Goal: Task Accomplishment & Management: Manage account settings

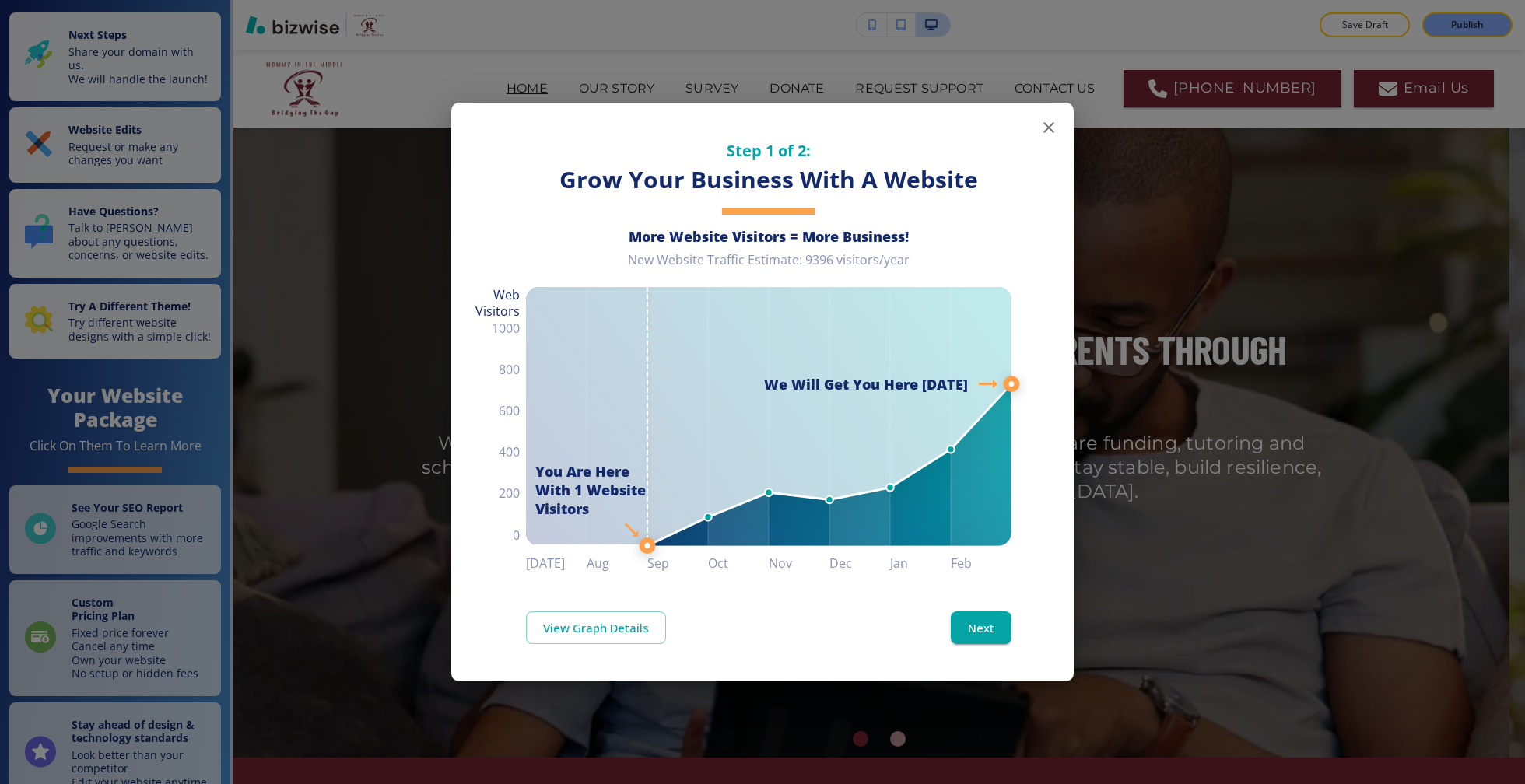
click at [1042, 123] on icon "button" at bounding box center [1049, 127] width 19 height 19
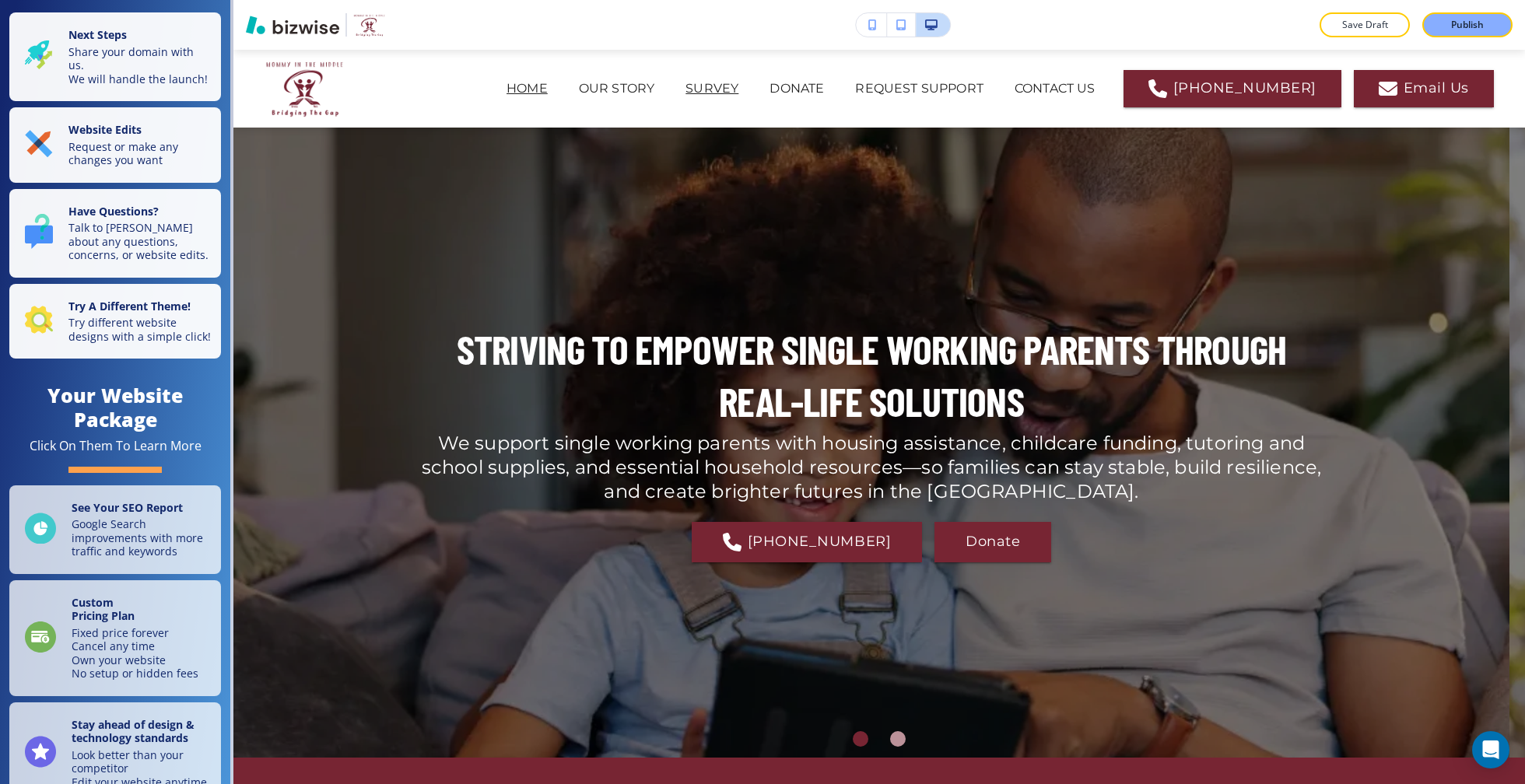
click at [729, 94] on p "SURVEY" at bounding box center [712, 89] width 53 height 19
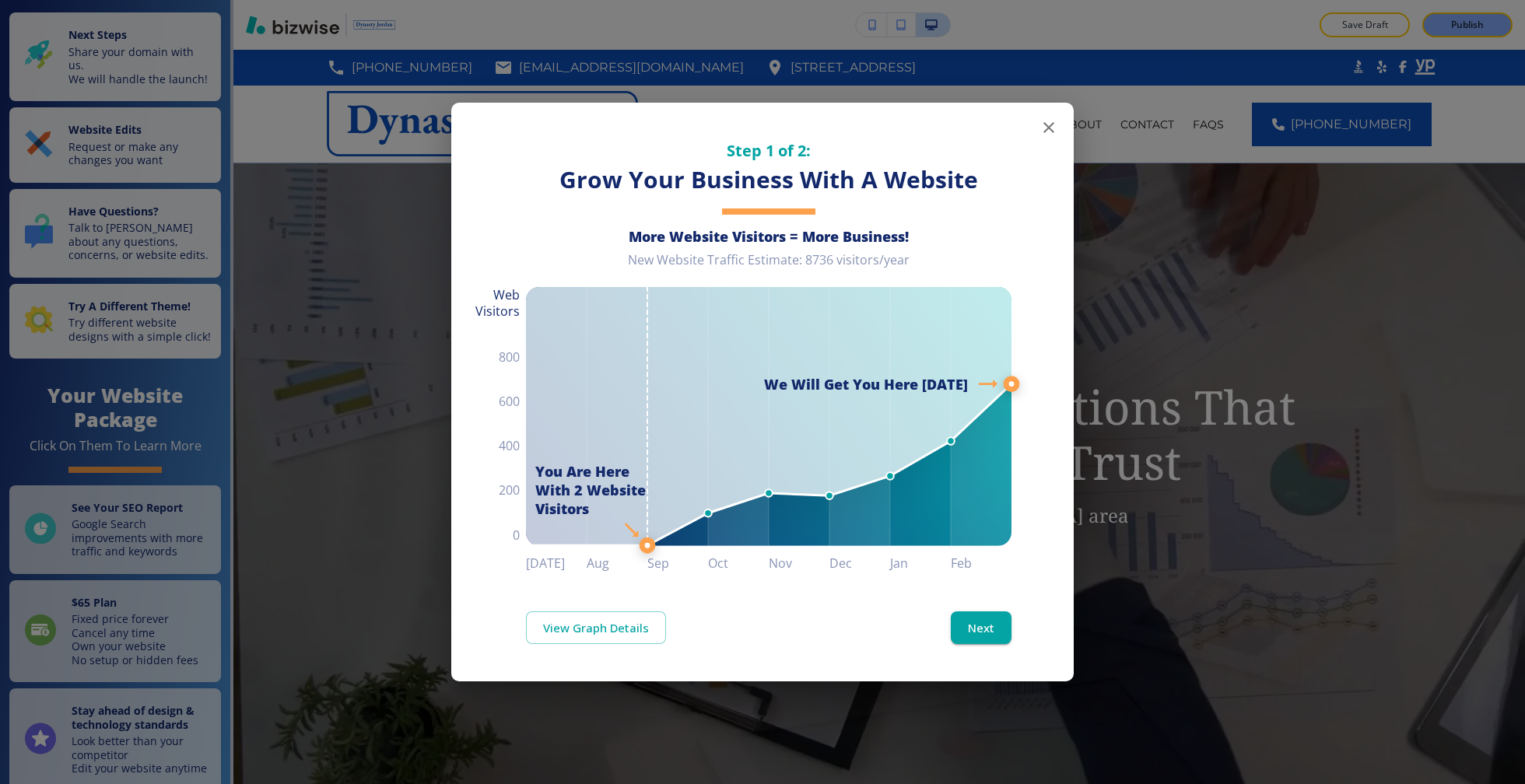
click at [1051, 121] on icon "button" at bounding box center [1049, 127] width 19 height 19
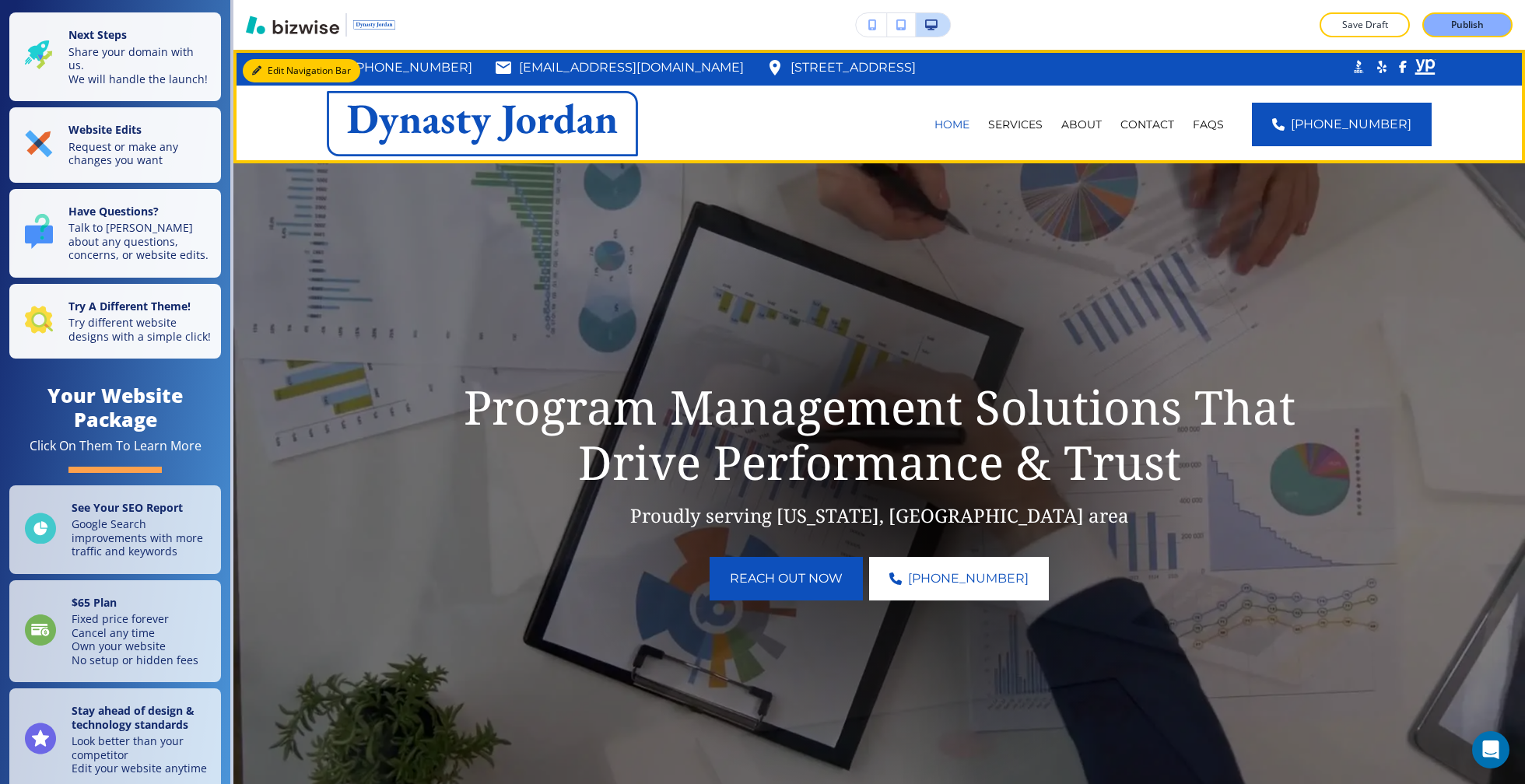
click at [278, 65] on button "Edit Navigation Bar" at bounding box center [301, 71] width 117 height 24
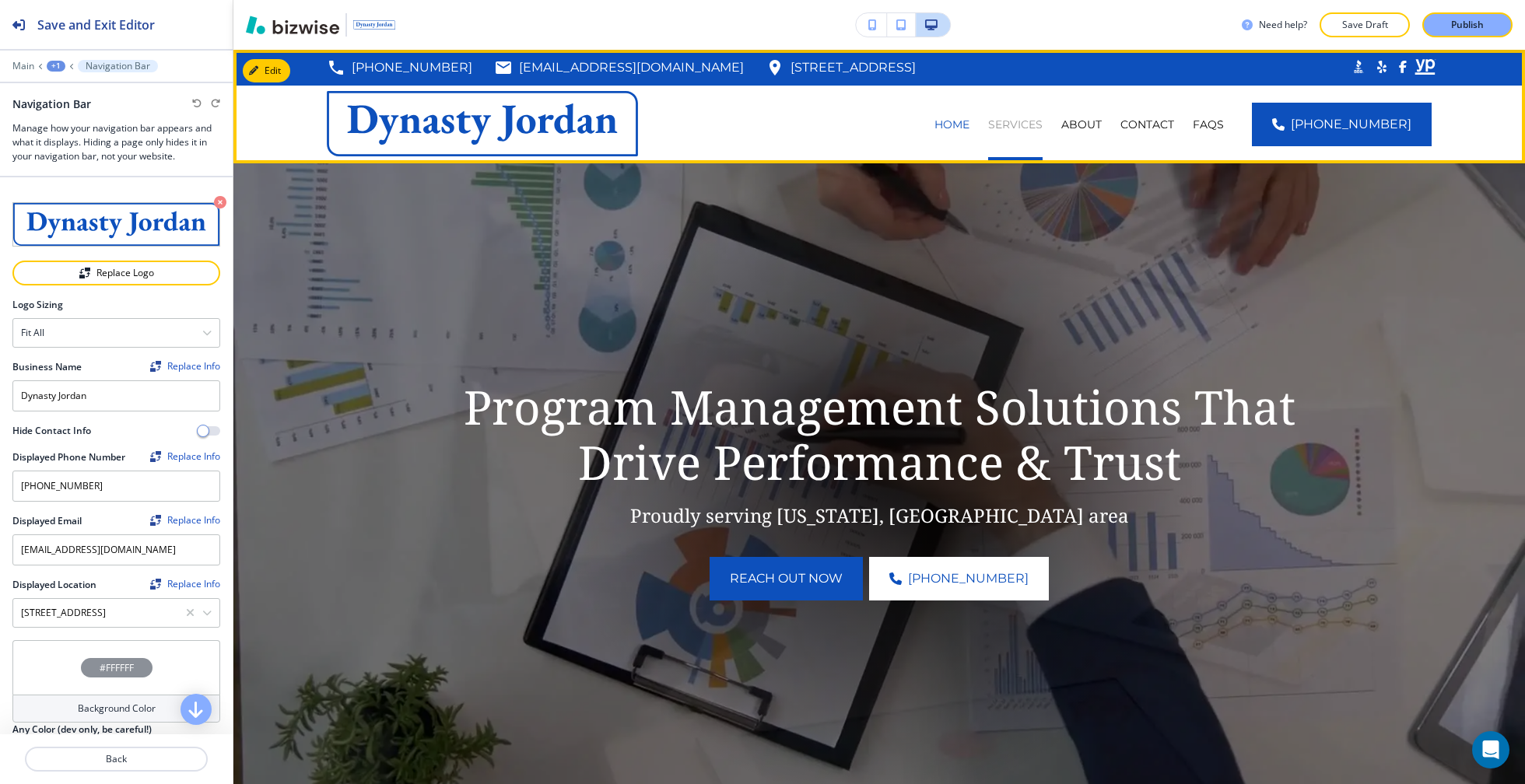
click at [1020, 120] on p "SERVICES" at bounding box center [1015, 125] width 54 height 15
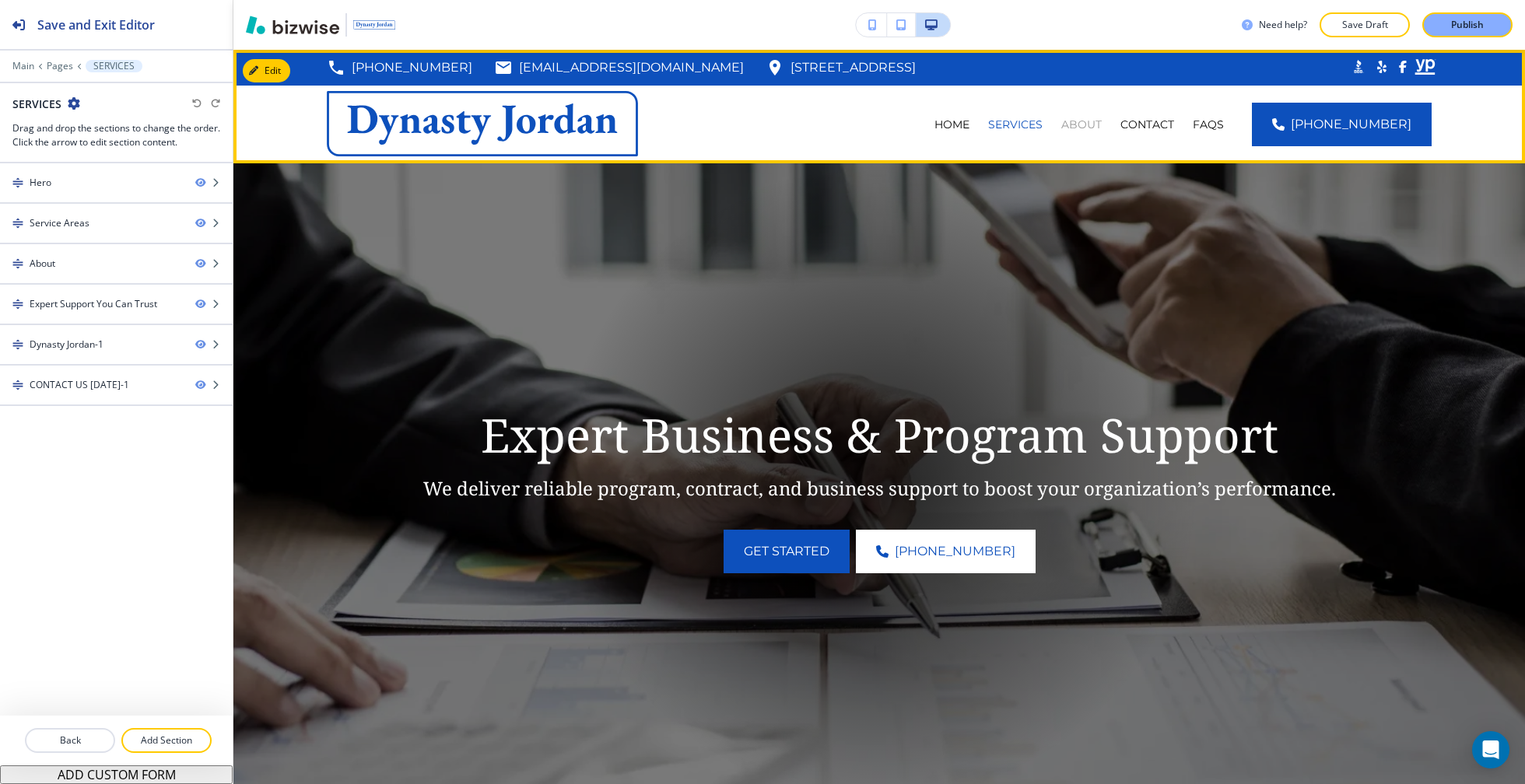
click at [1102, 119] on p "ABOUT" at bounding box center [1081, 125] width 41 height 15
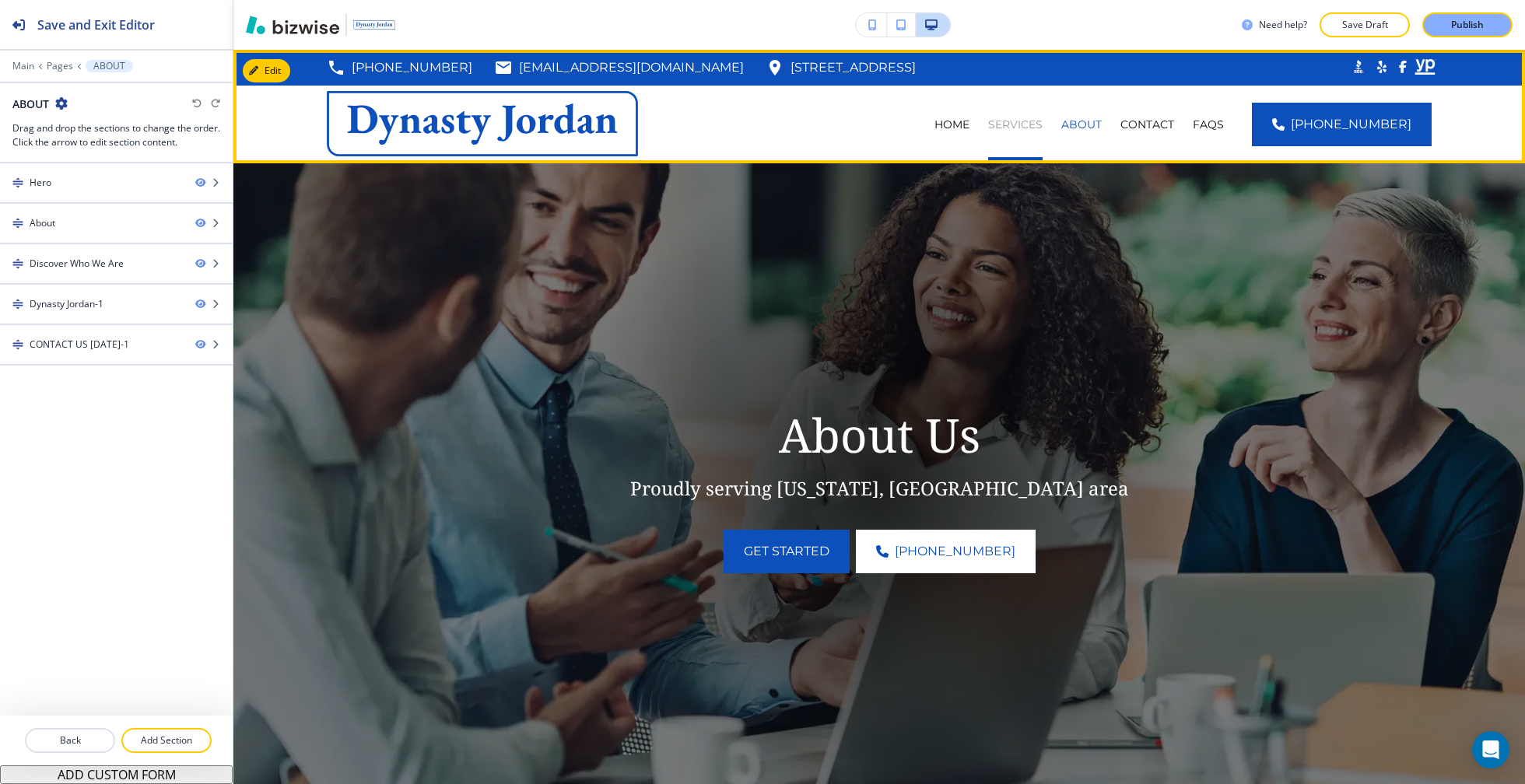
click at [1042, 126] on p "SERVICES" at bounding box center [1015, 125] width 54 height 15
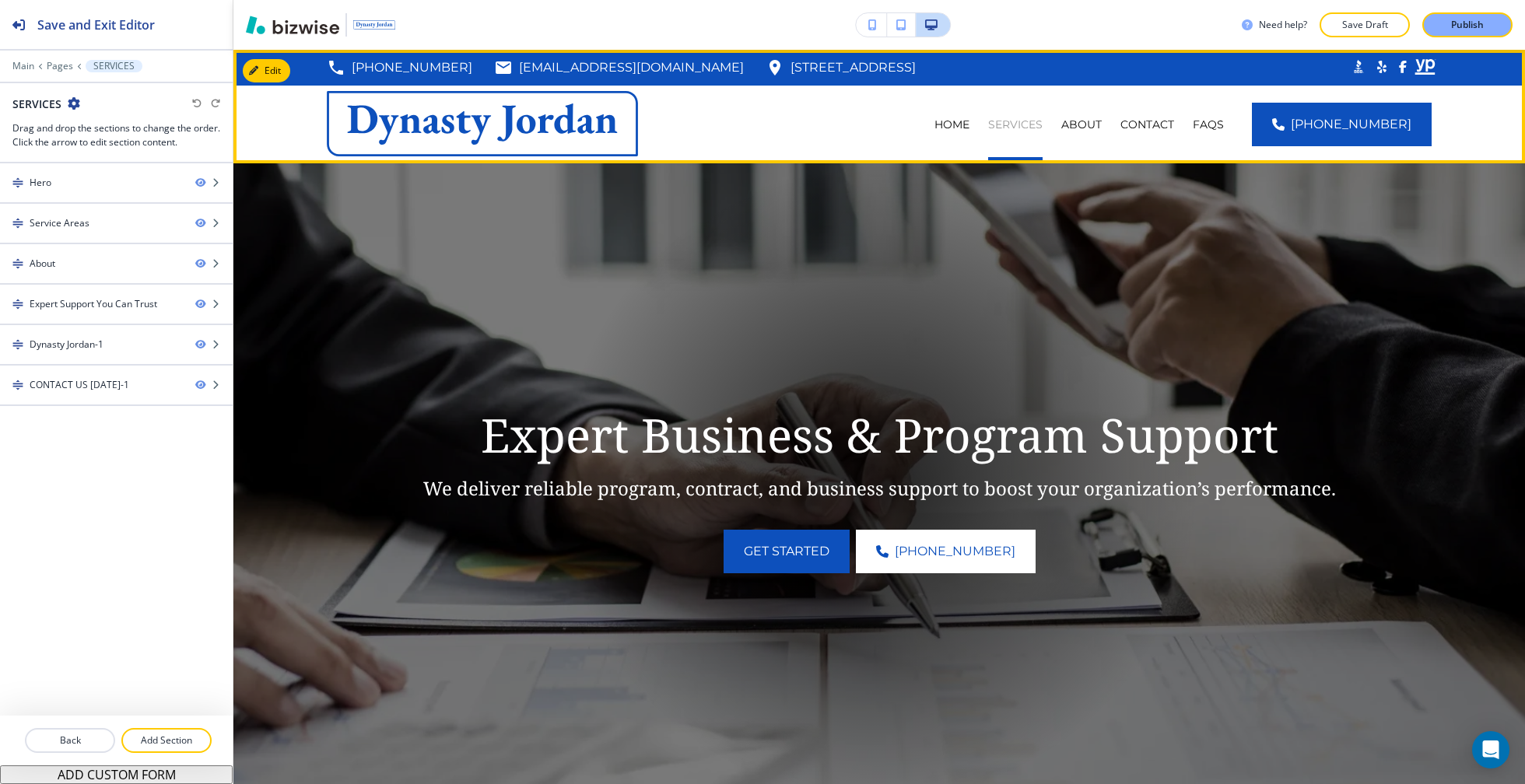
click at [1028, 122] on p "SERVICES" at bounding box center [1015, 125] width 54 height 15
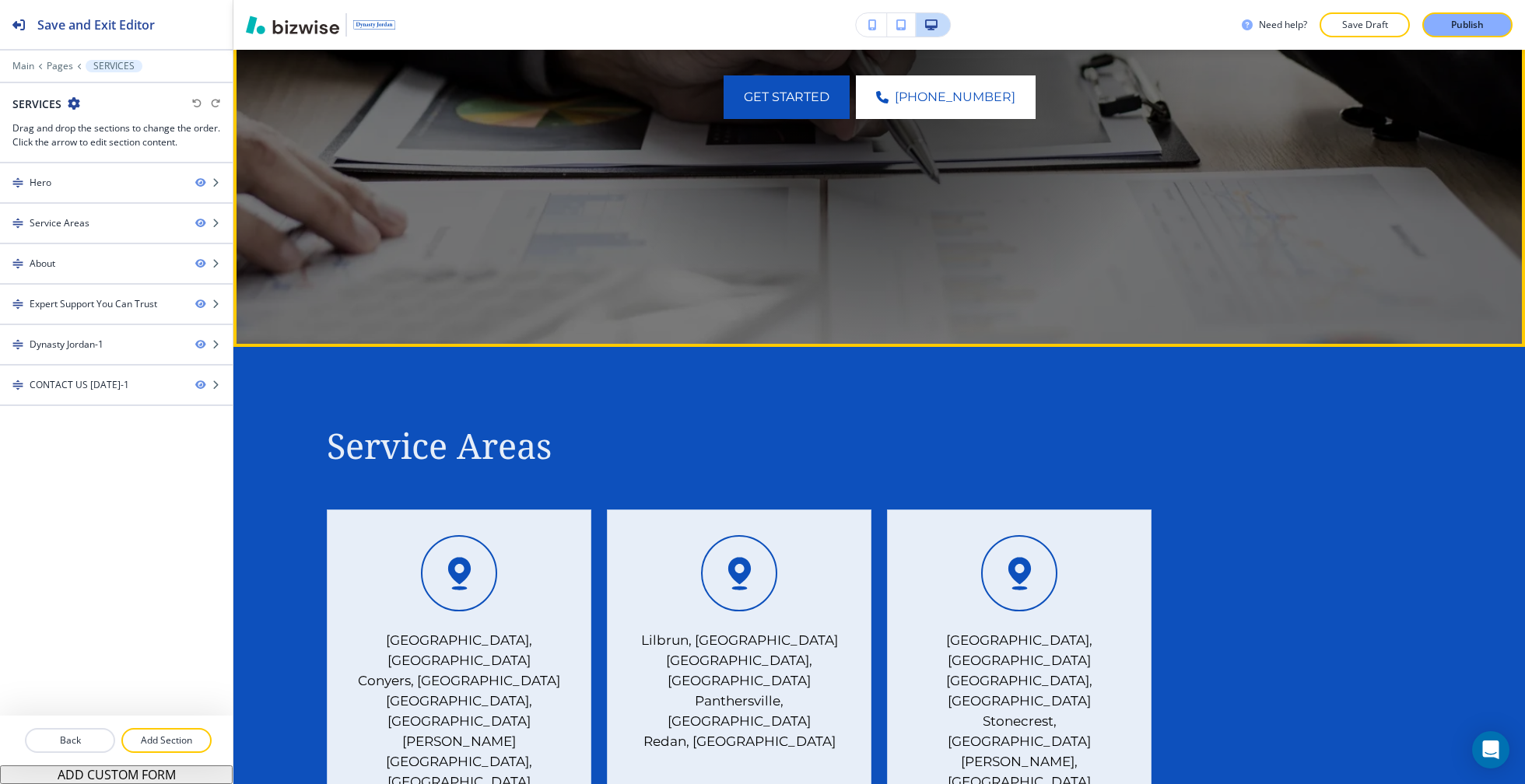
scroll to position [587, 0]
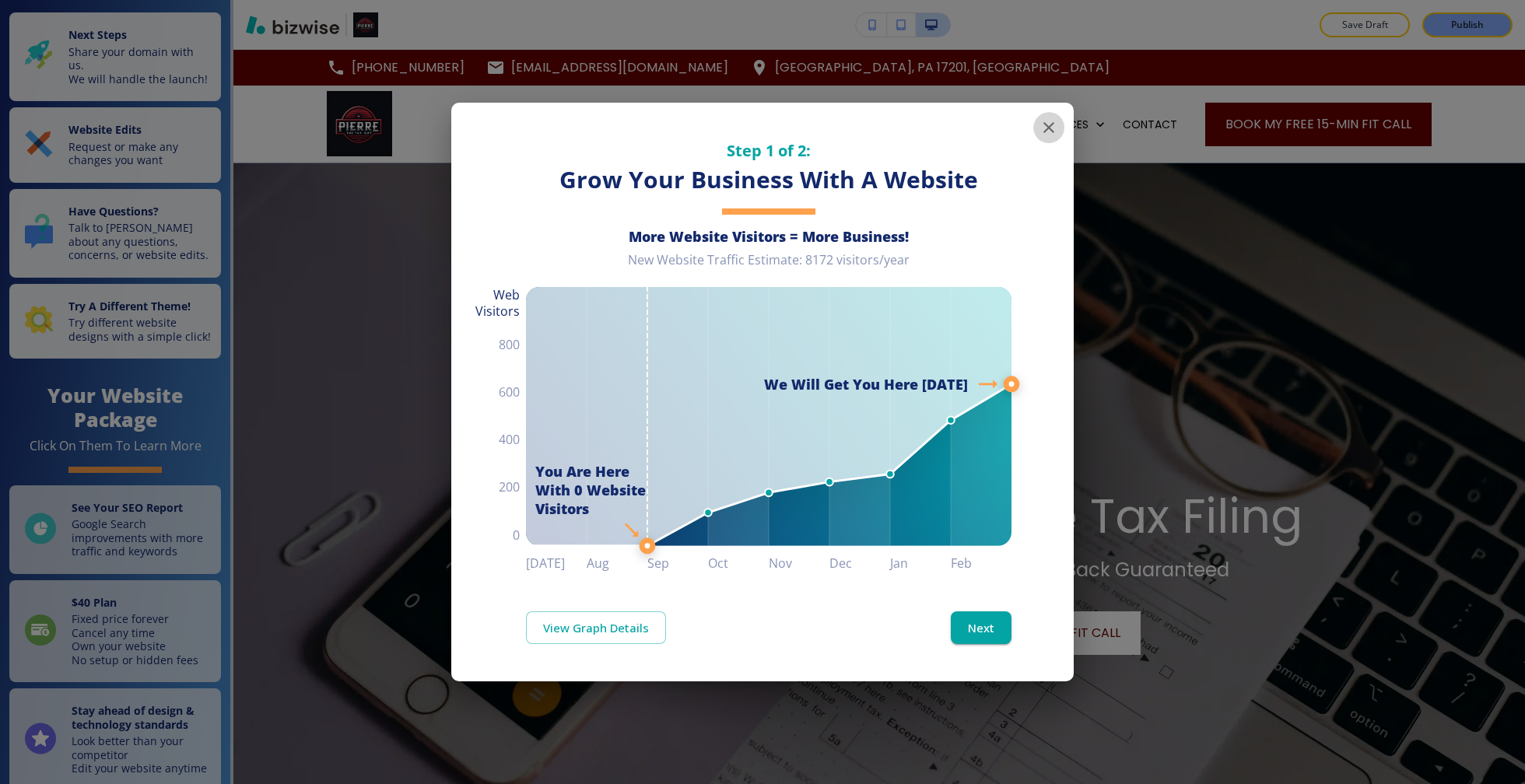
click at [1052, 121] on icon "button" at bounding box center [1049, 127] width 19 height 19
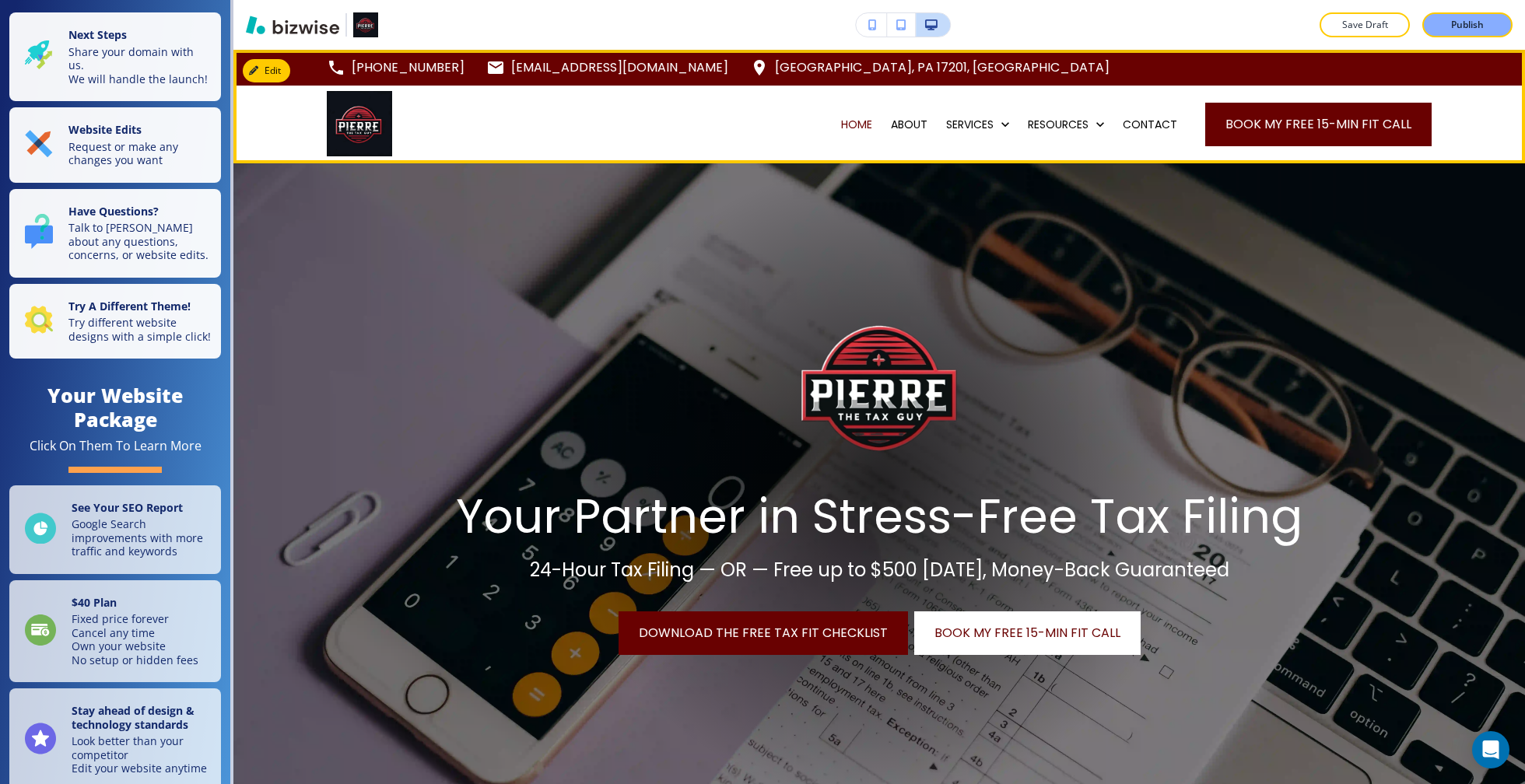
click at [266, 107] on div "HOME ABOUT SERVICES RESOURCES CONTACT Book My Free 15-Min Fit Call" at bounding box center [879, 125] width 1292 height 78
click at [265, 72] on button "Edit Navigation Bar" at bounding box center [301, 71] width 117 height 24
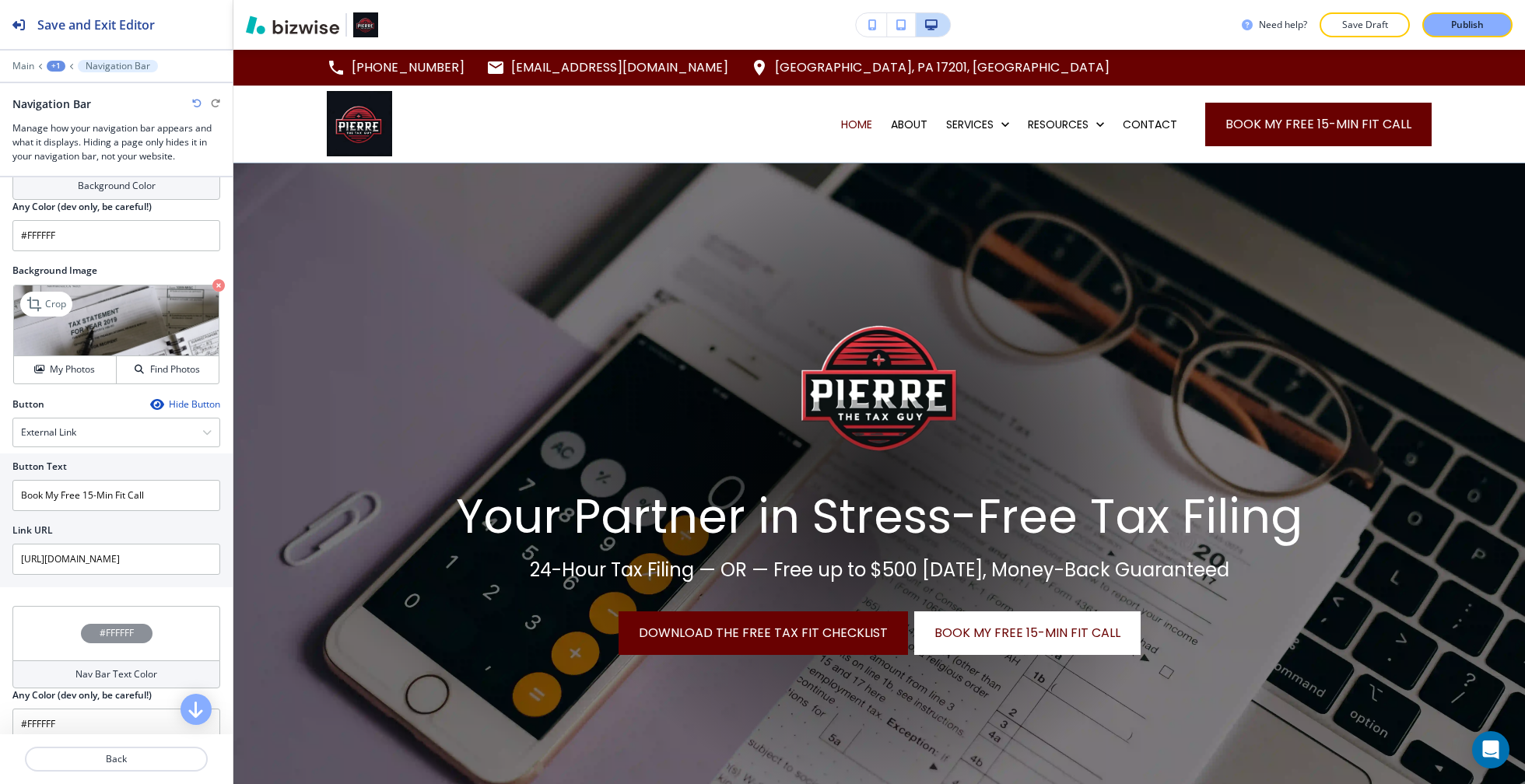
scroll to position [685, 0]
click at [94, 310] on img at bounding box center [116, 322] width 205 height 70
click at [75, 364] on h4 "My Photos" at bounding box center [72, 371] width 45 height 14
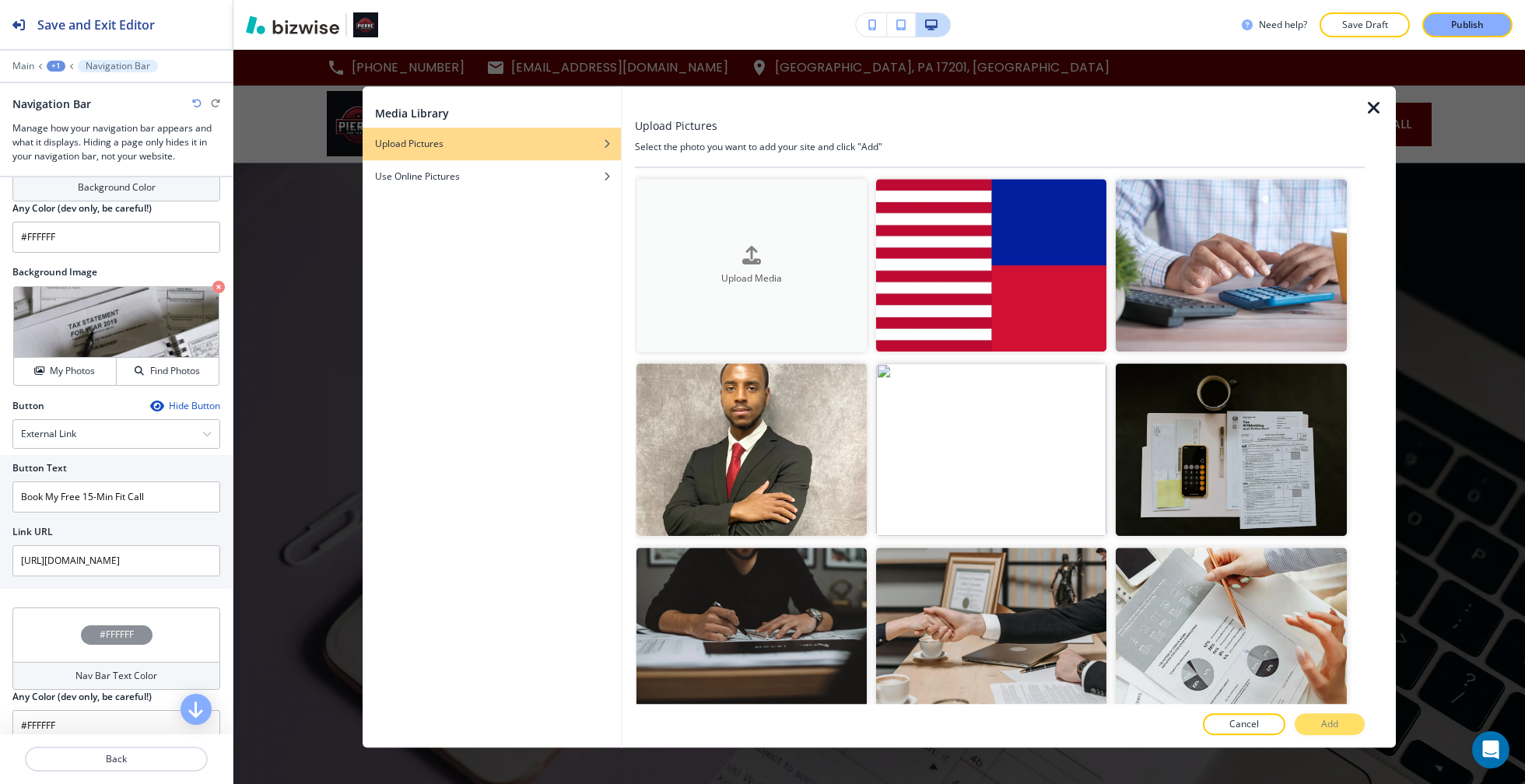
click at [807, 281] on h4 "Upload Media" at bounding box center [751, 278] width 230 height 14
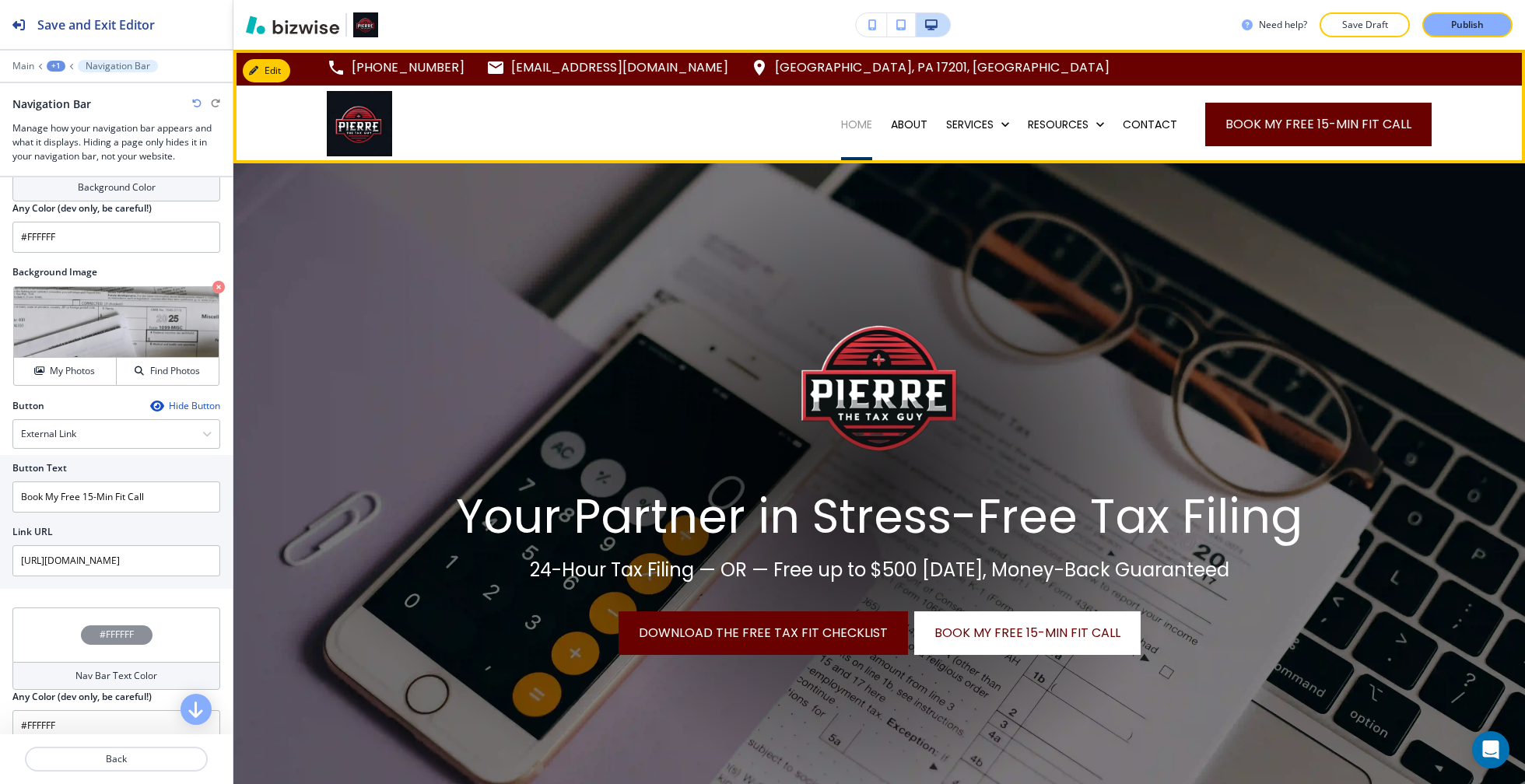
click at [841, 124] on p "HOME" at bounding box center [856, 125] width 31 height 15
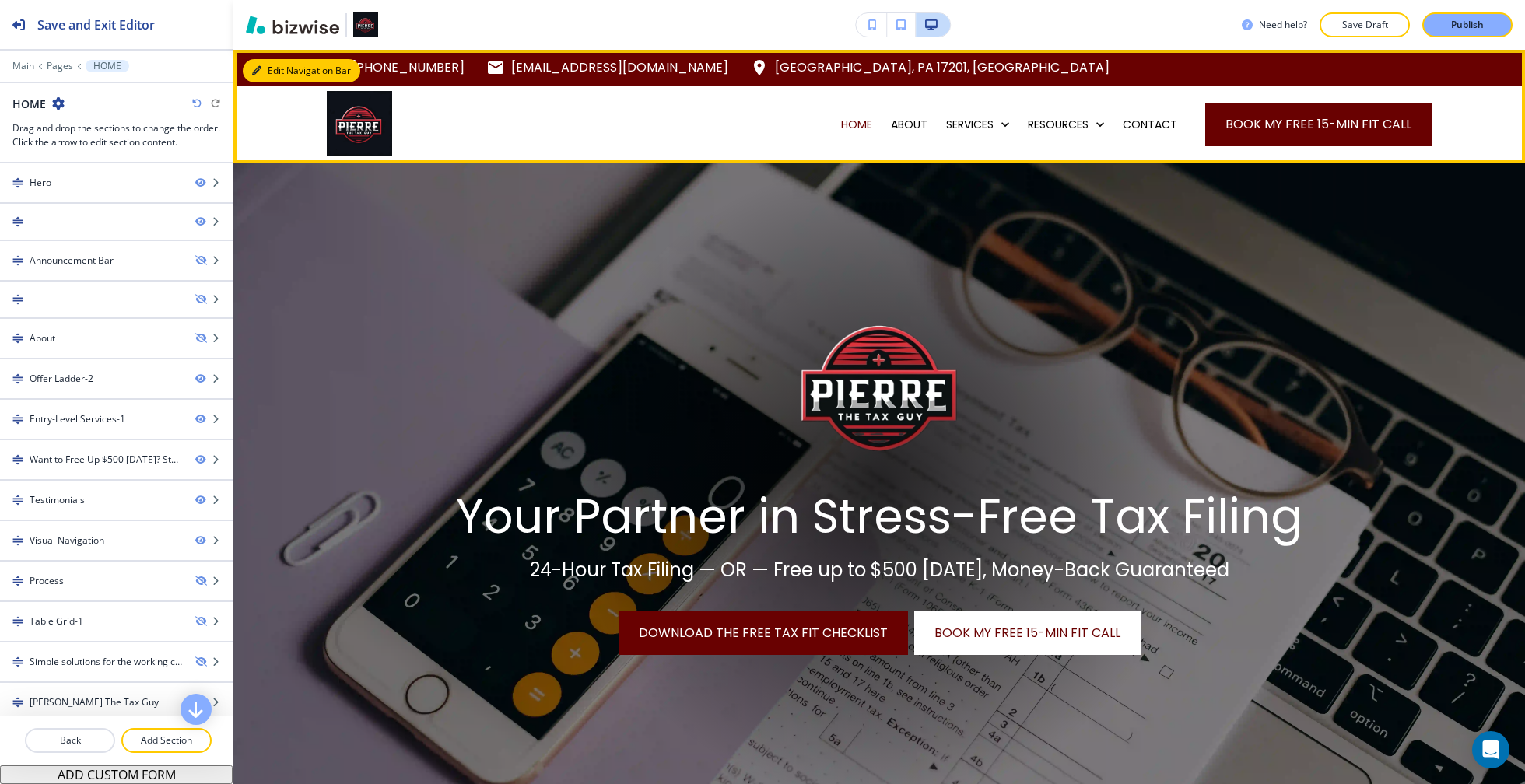
click at [276, 78] on button "Edit Navigation Bar" at bounding box center [301, 71] width 117 height 24
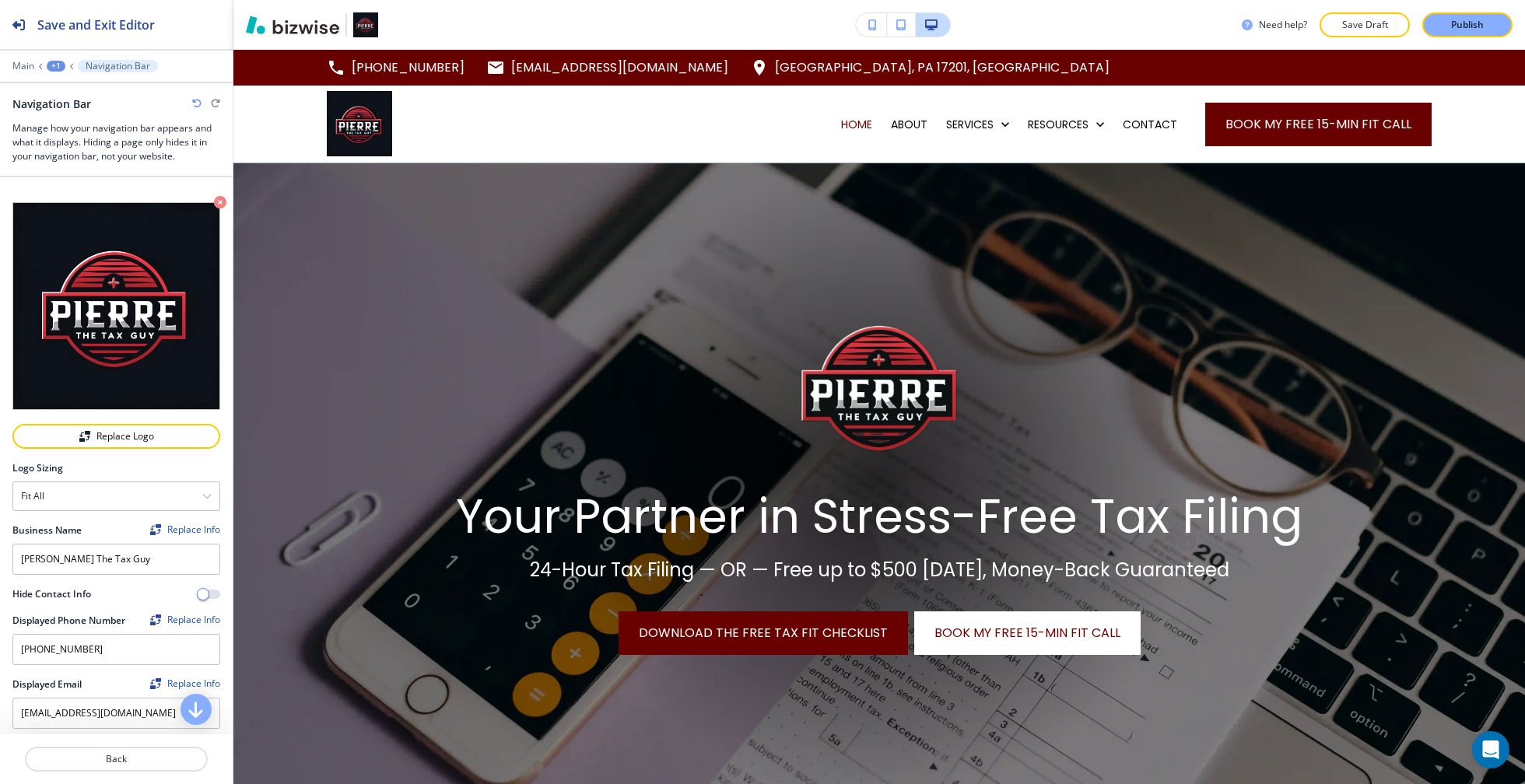
scroll to position [705, 0]
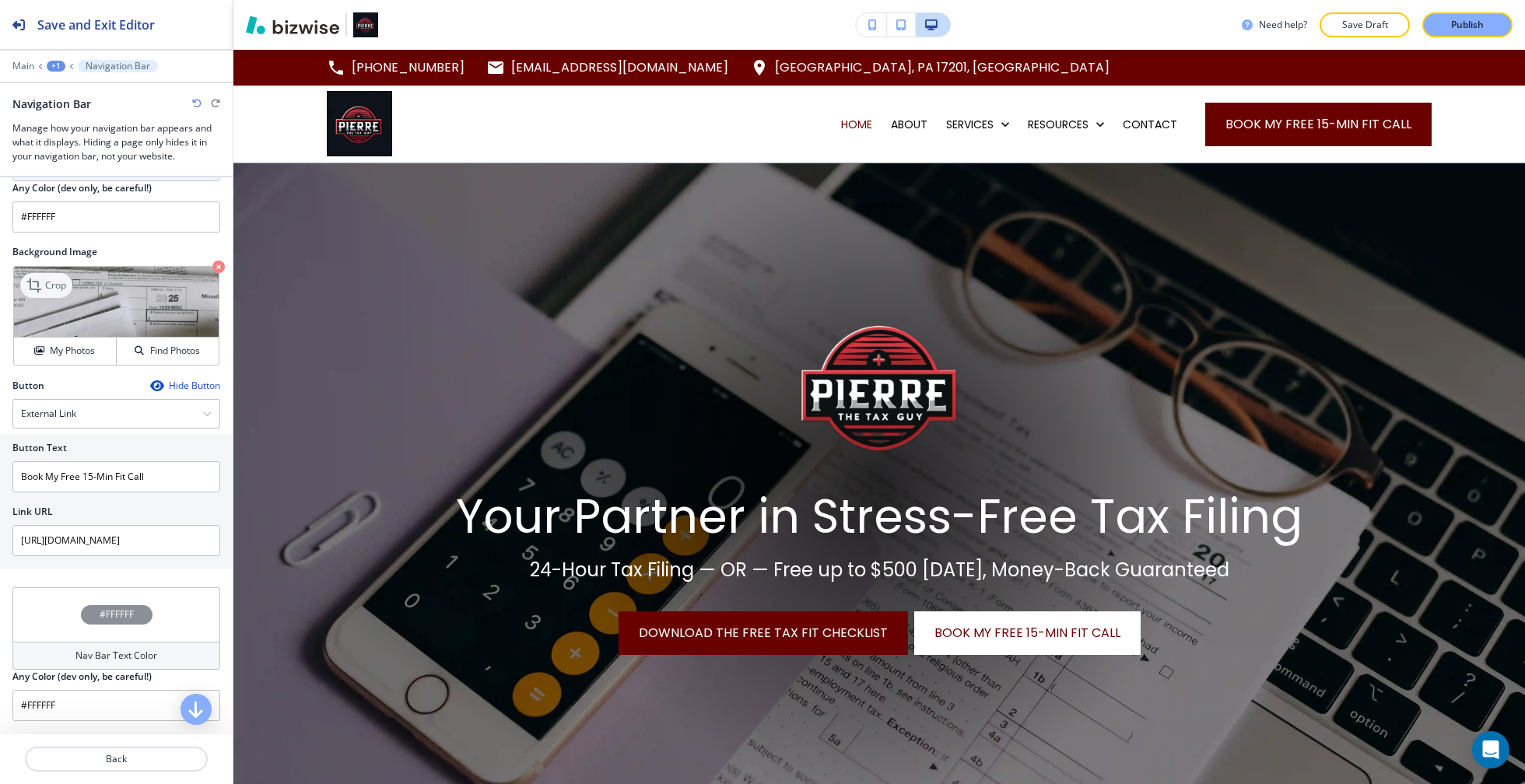
click at [35, 276] on icon at bounding box center [36, 285] width 19 height 19
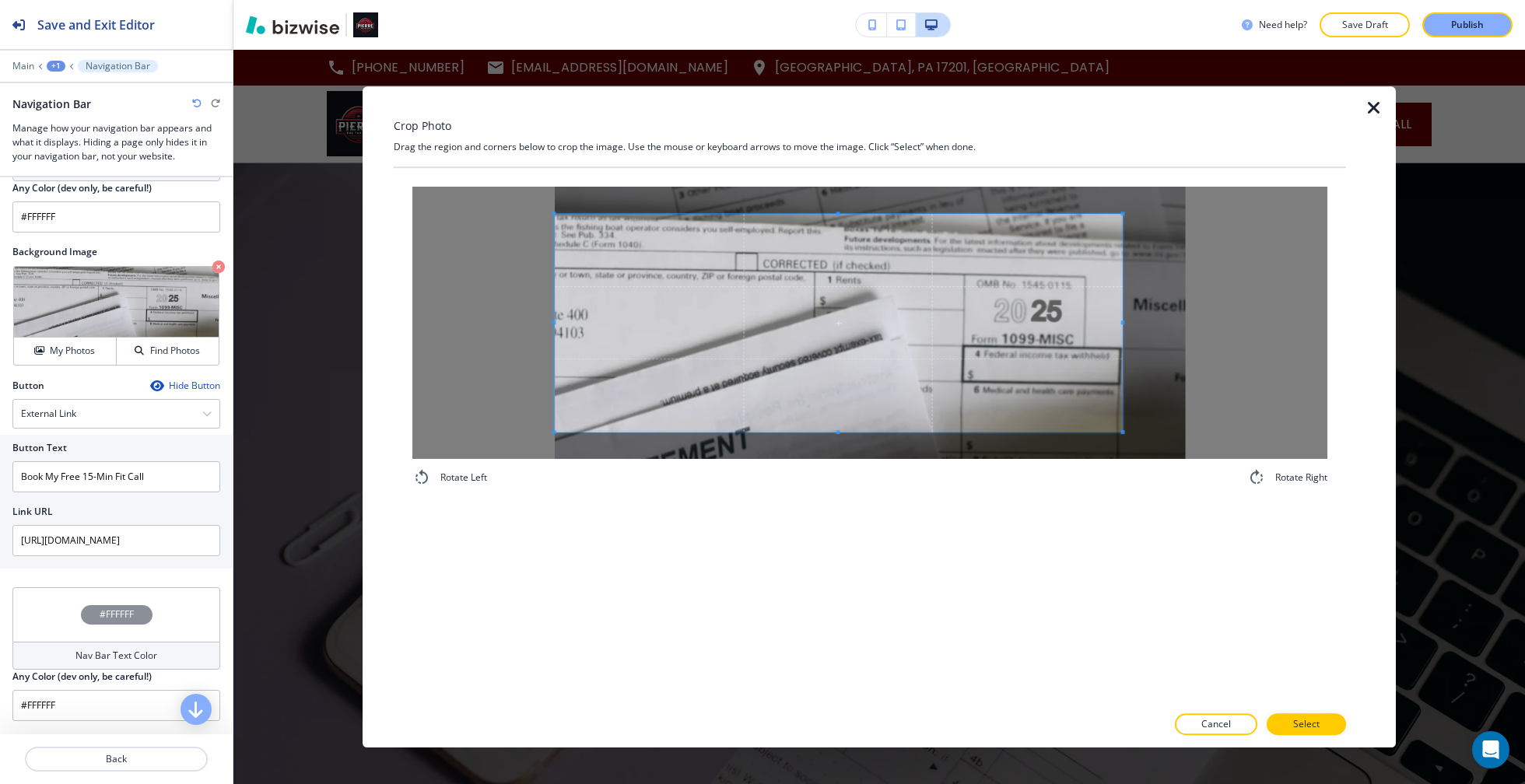
click at [425, 177] on div "Rotate Left Rotate Right" at bounding box center [870, 337] width 952 height 338
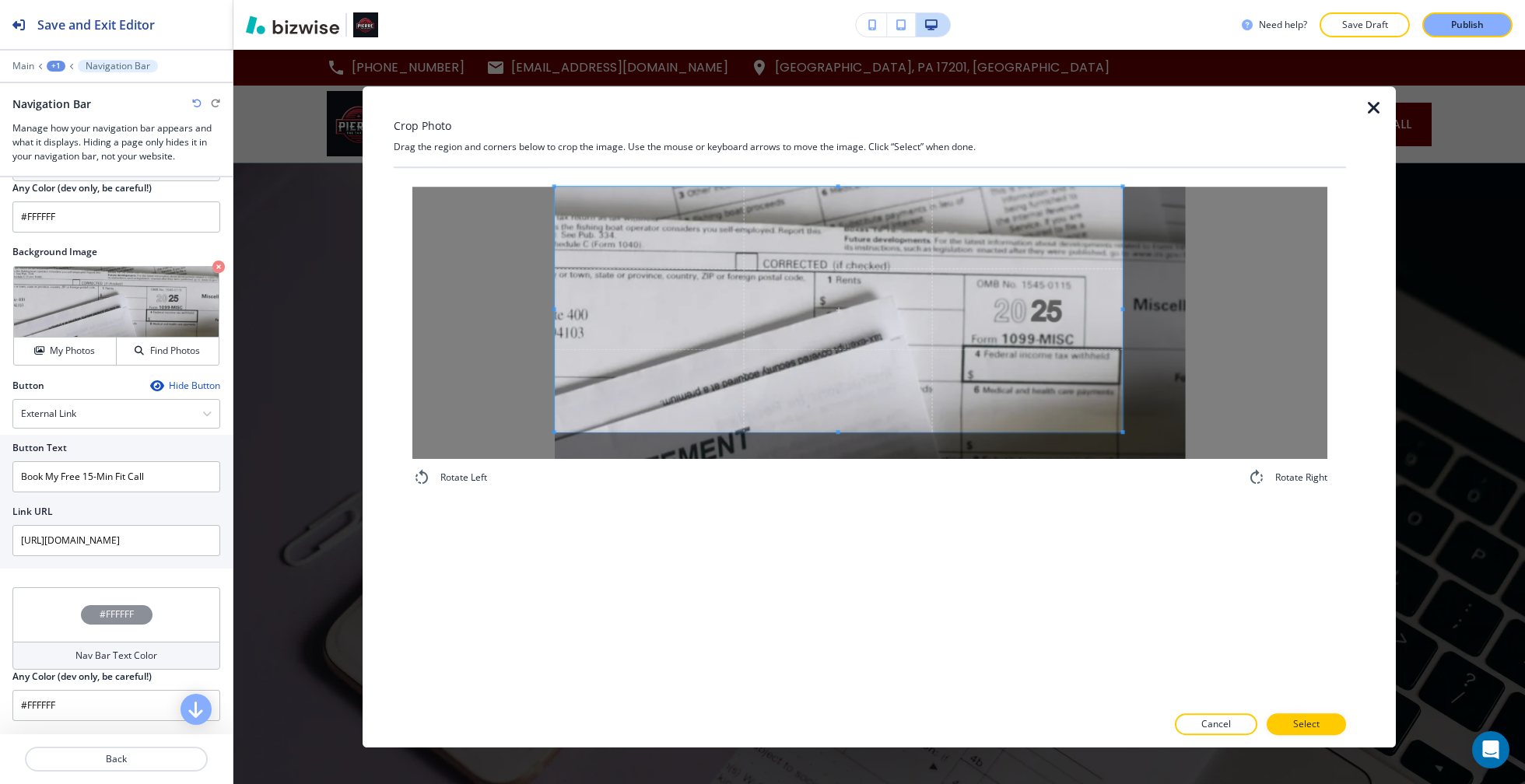
click at [511, 164] on div "Crop Photo Drag the region and corners below to crop the image. Use the mouse o…" at bounding box center [870, 417] width 952 height 661
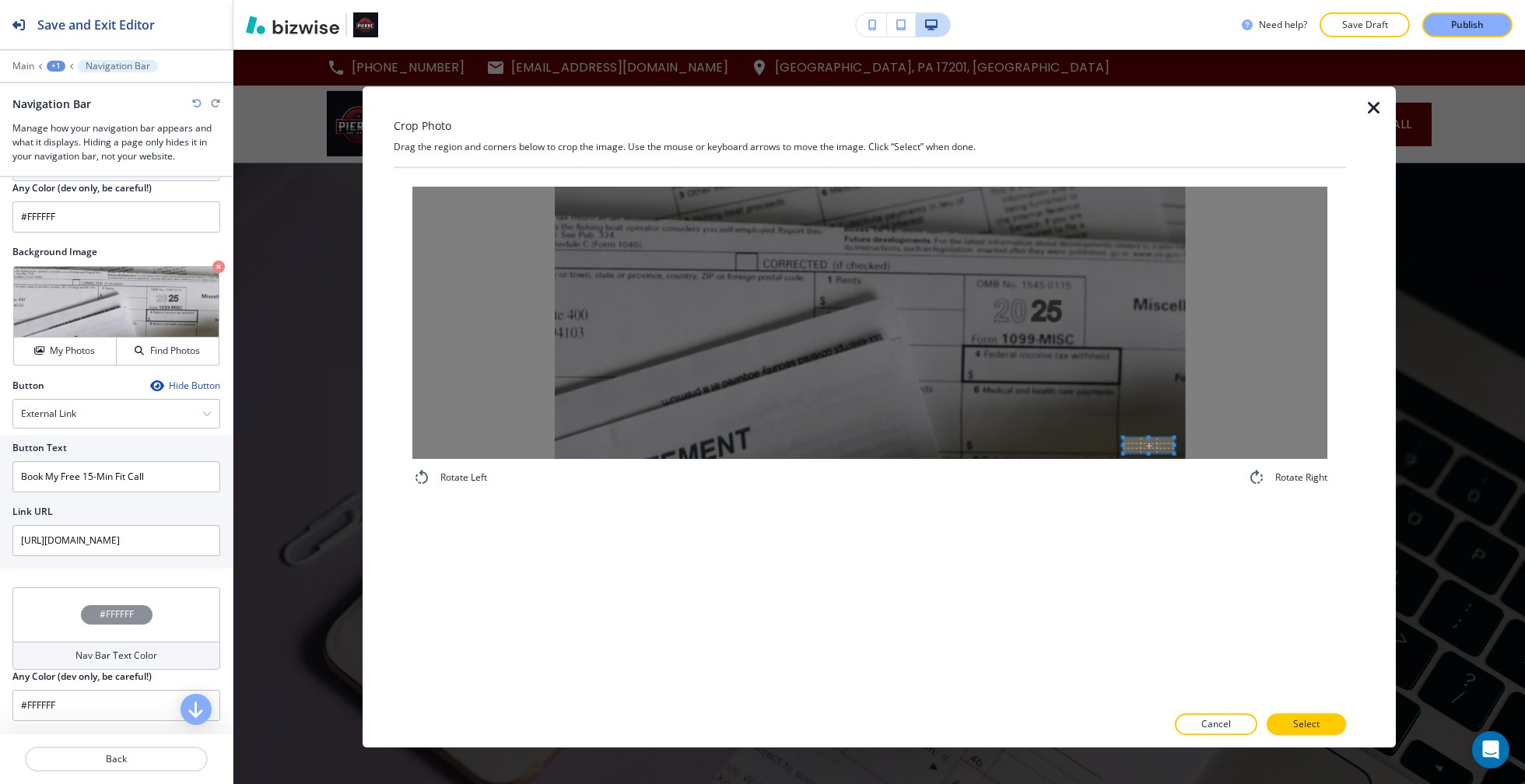
click at [1236, 499] on div "Rotate Left Rotate Right" at bounding box center [870, 337] width 952 height 338
click at [676, 202] on div at bounding box center [870, 322] width 915 height 272
click at [1122, 219] on span at bounding box center [1123, 332] width 4 height 229
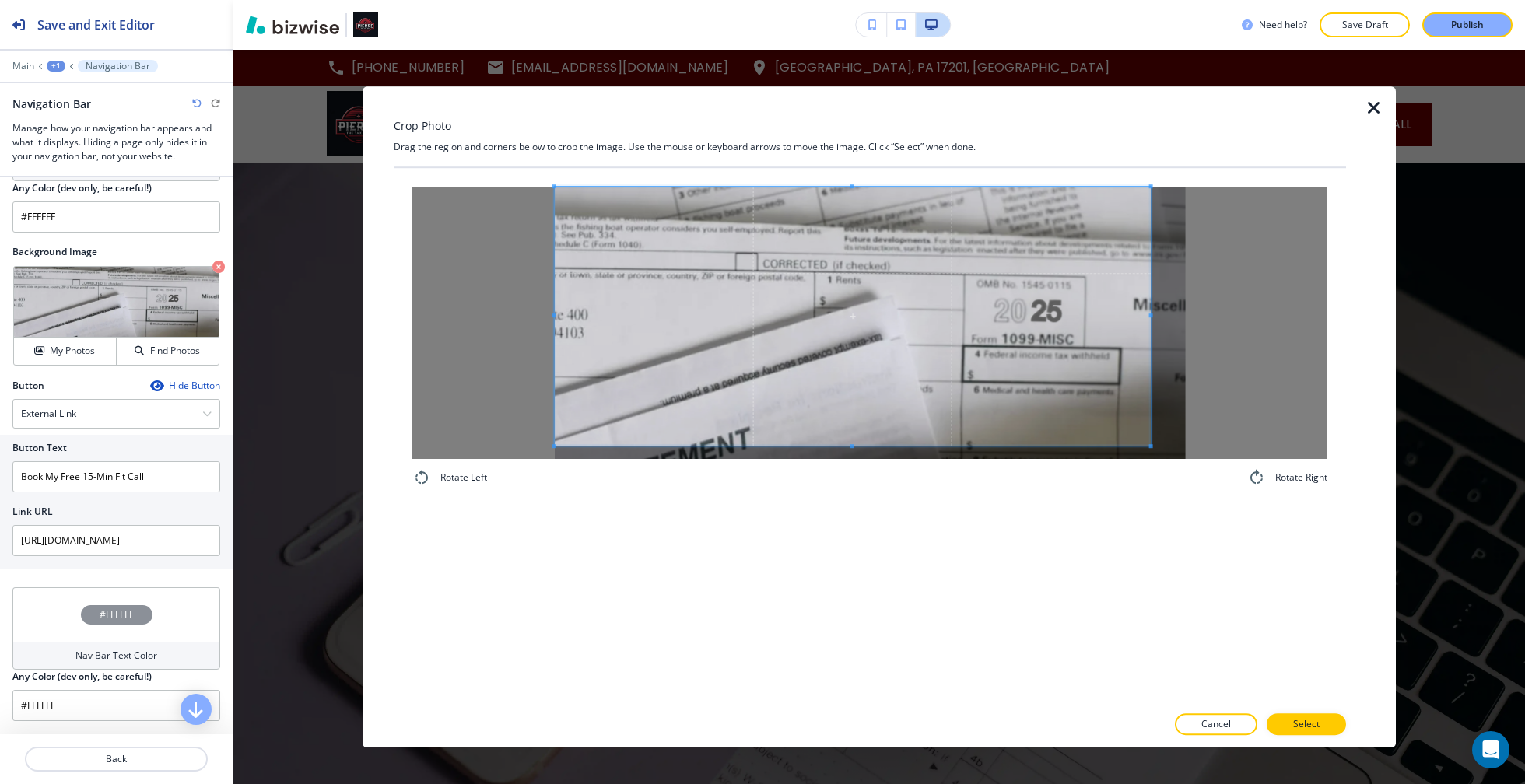
click at [435, 152] on div "Crop Photo Drag the region and corners below to crop the image. Use the mouse o…" at bounding box center [870, 417] width 952 height 661
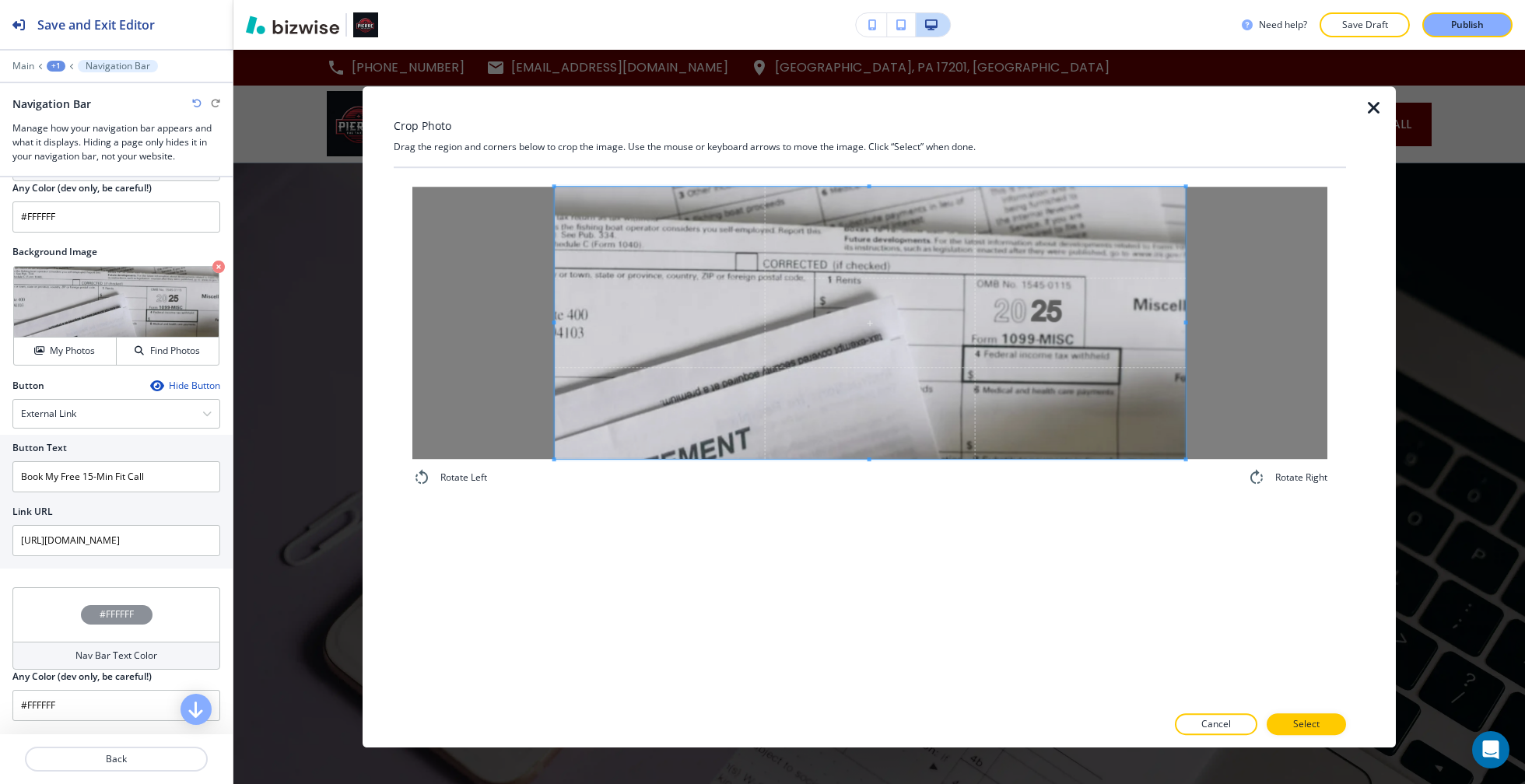
click at [1214, 472] on div "Rotate Left Rotate Right" at bounding box center [870, 337] width 915 height 300
click at [1320, 725] on button "Select" at bounding box center [1307, 725] width 80 height 22
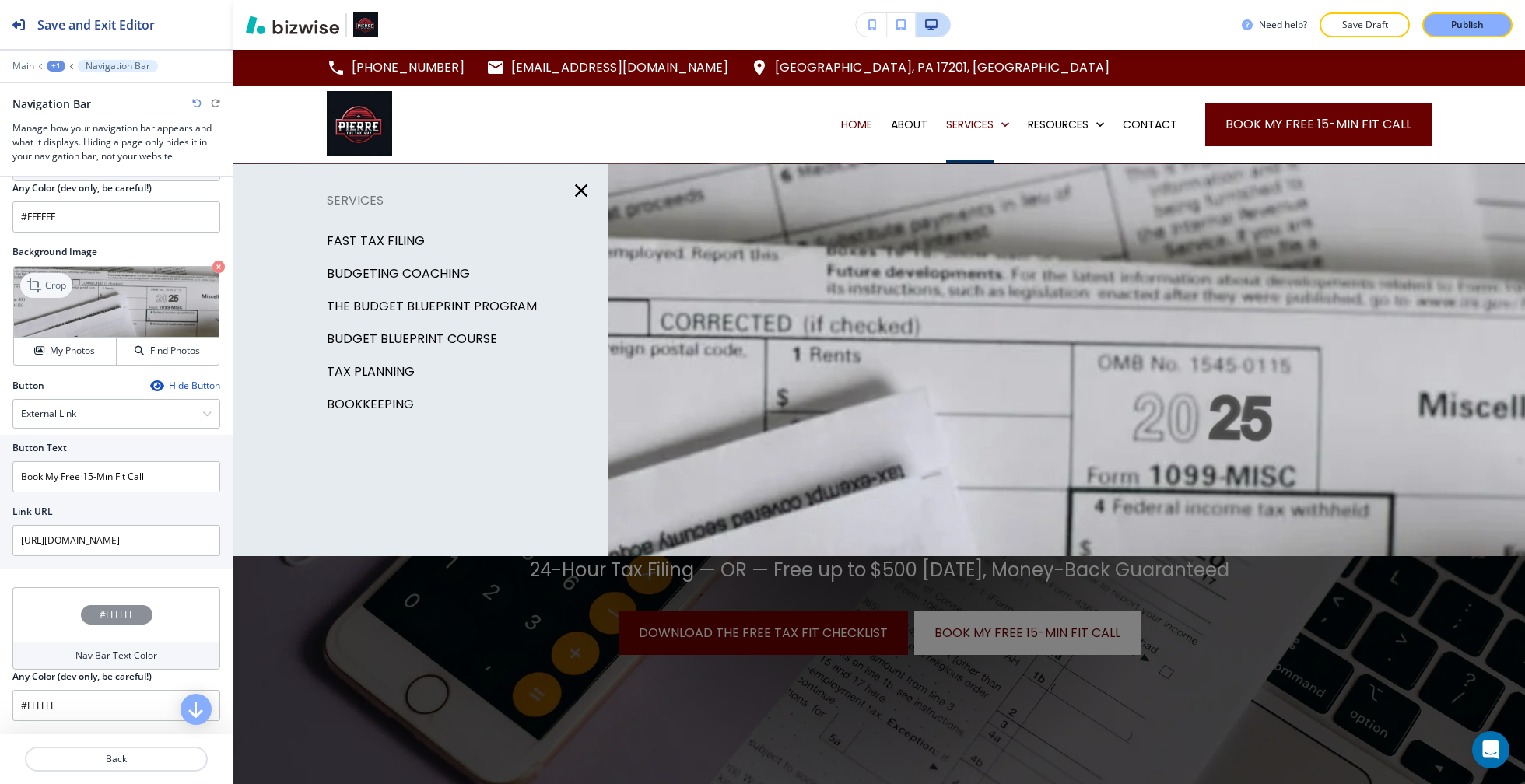
click at [47, 278] on p "Crop" at bounding box center [55, 285] width 21 height 14
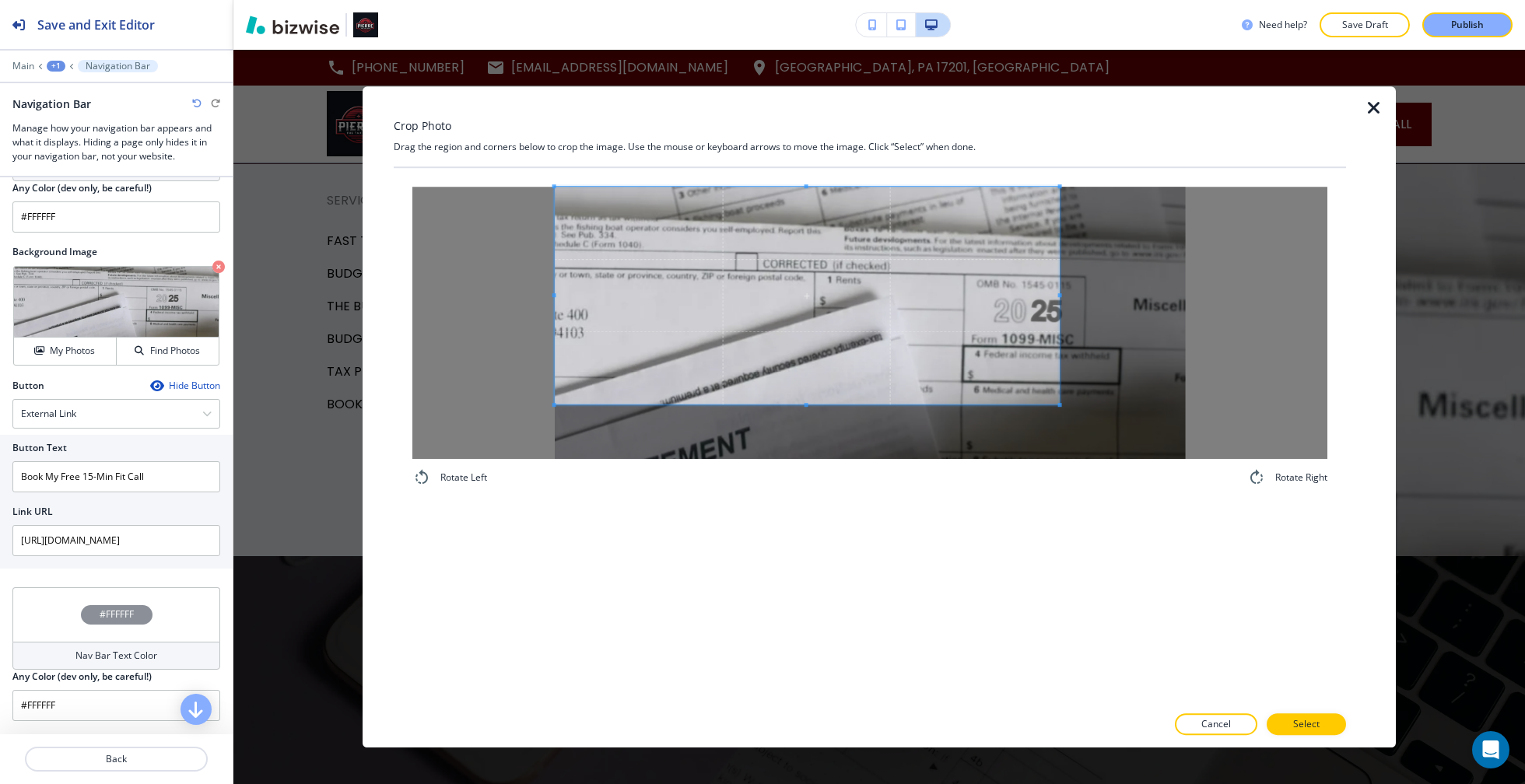
click at [646, 291] on span at bounding box center [807, 295] width 505 height 218
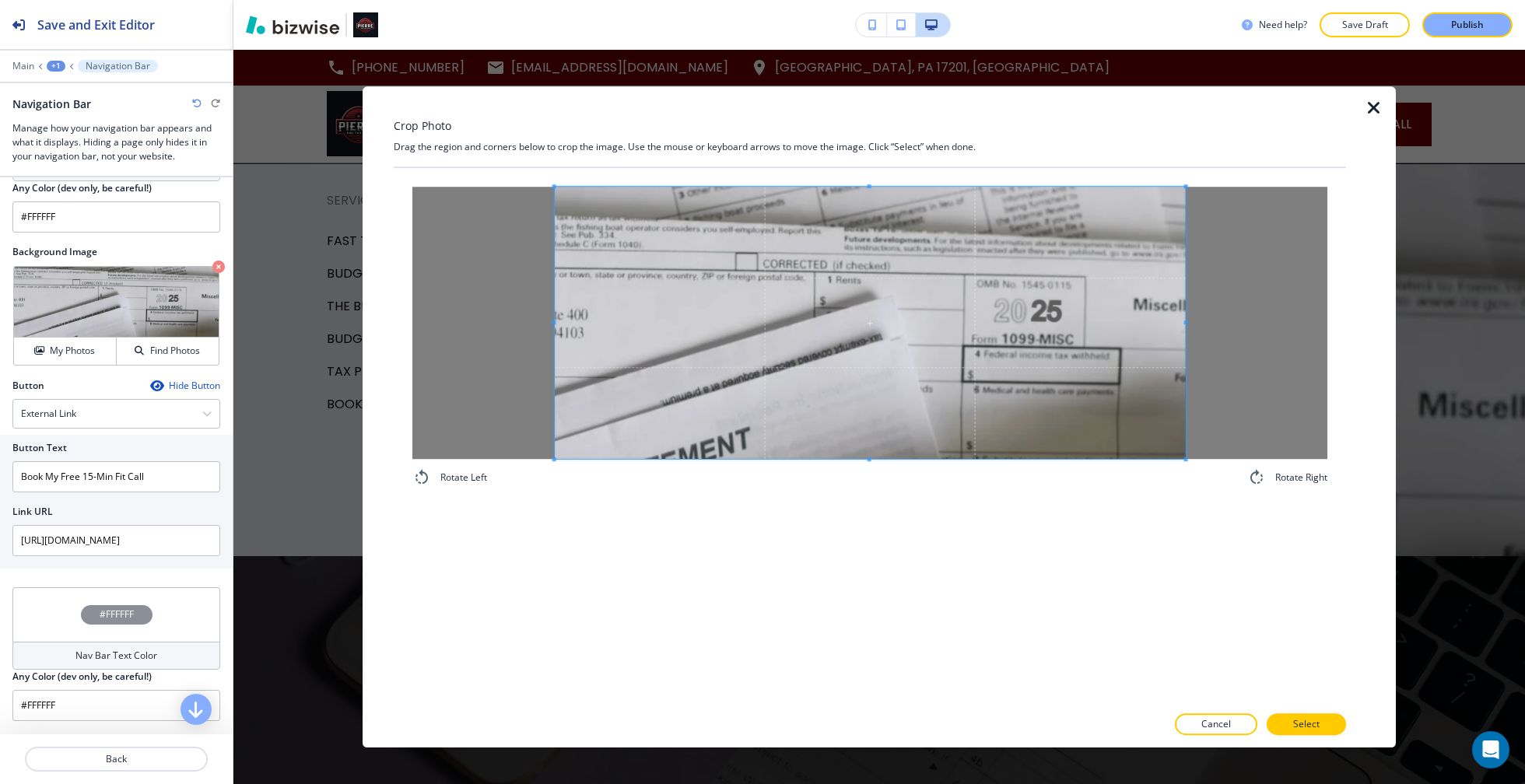
click at [1220, 501] on div "Rotate Left Rotate Right" at bounding box center [870, 337] width 952 height 338
click at [1332, 720] on button "Select" at bounding box center [1307, 725] width 80 height 22
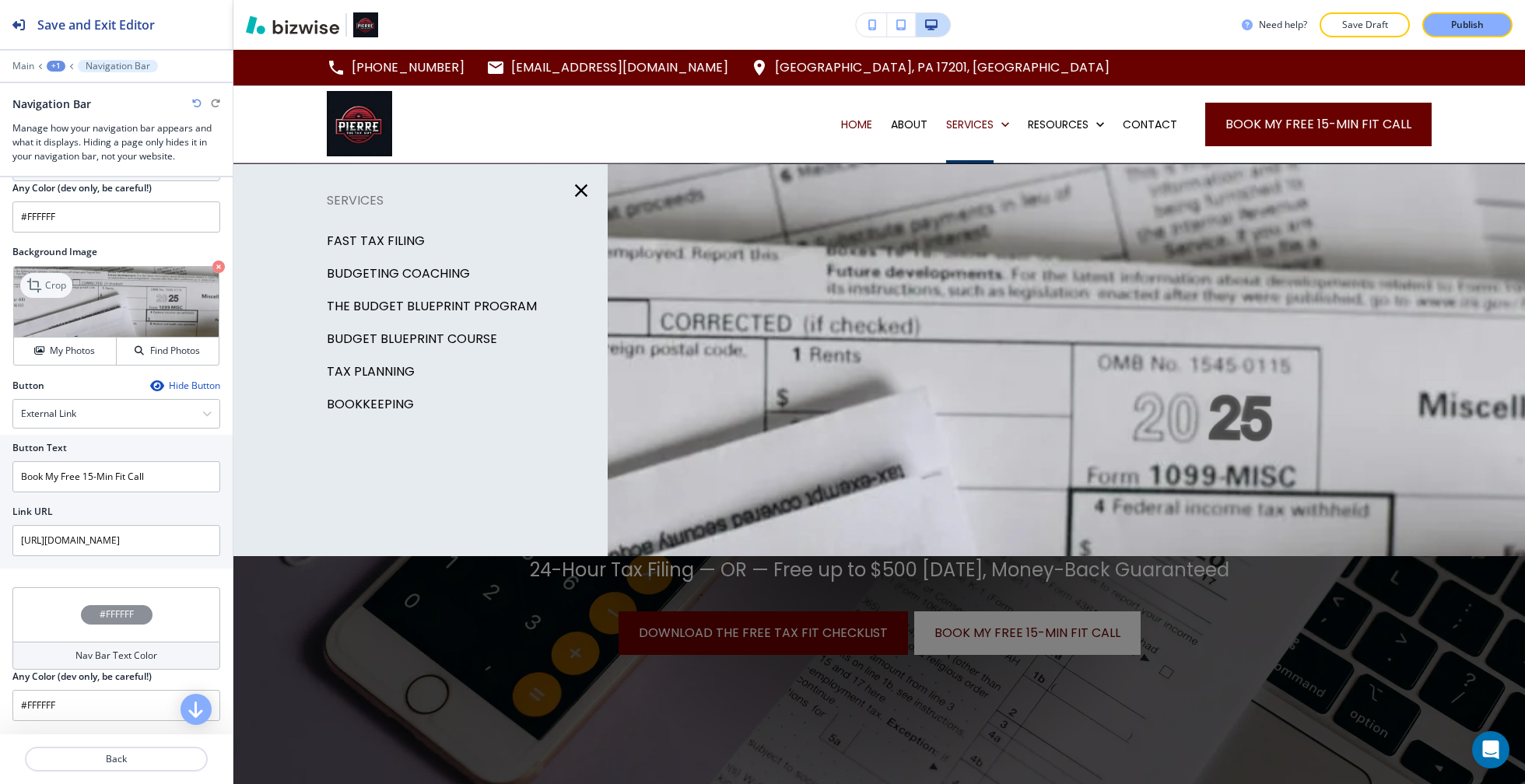
click at [49, 278] on p "Crop" at bounding box center [55, 285] width 21 height 14
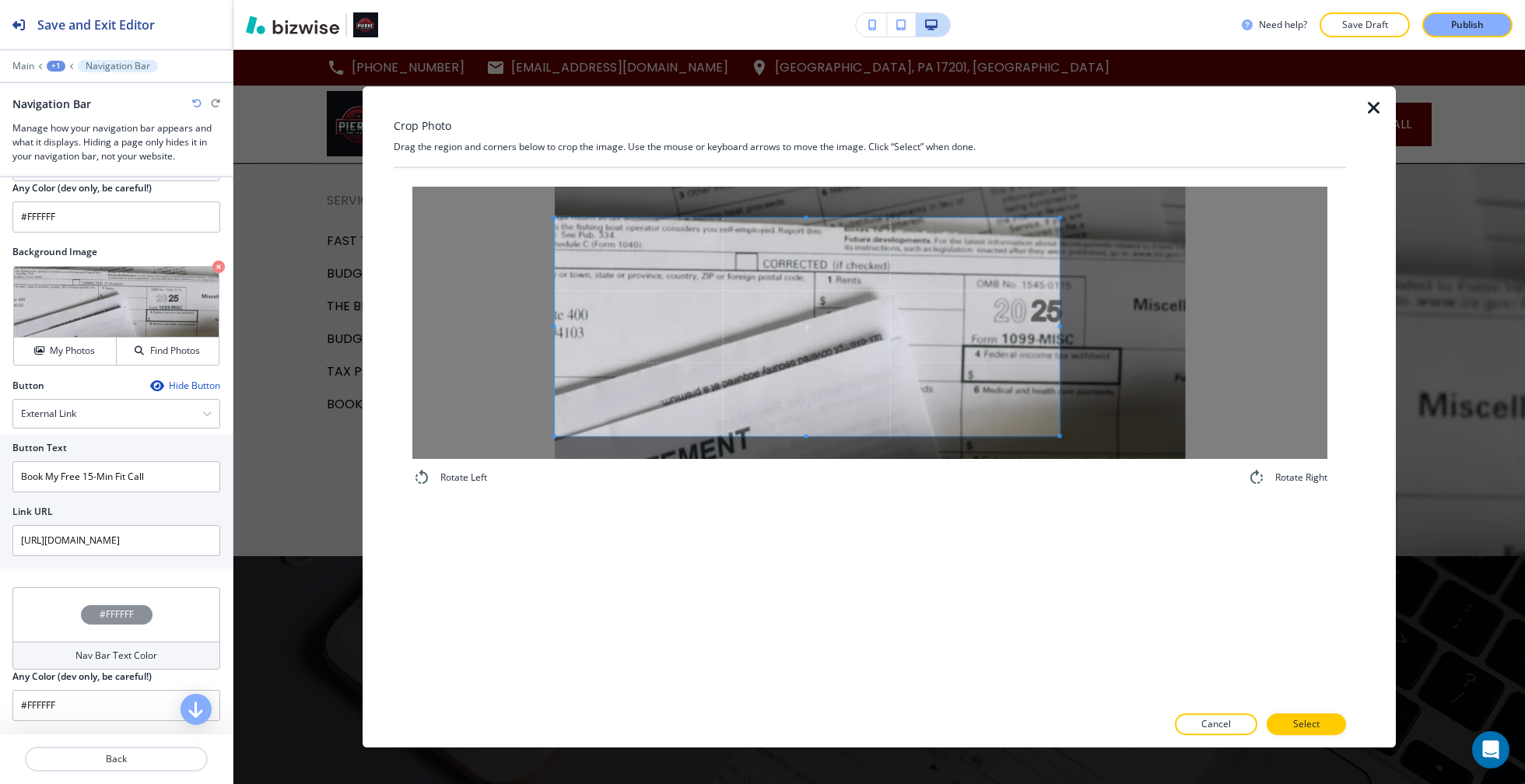
click at [772, 383] on span at bounding box center [807, 327] width 505 height 218
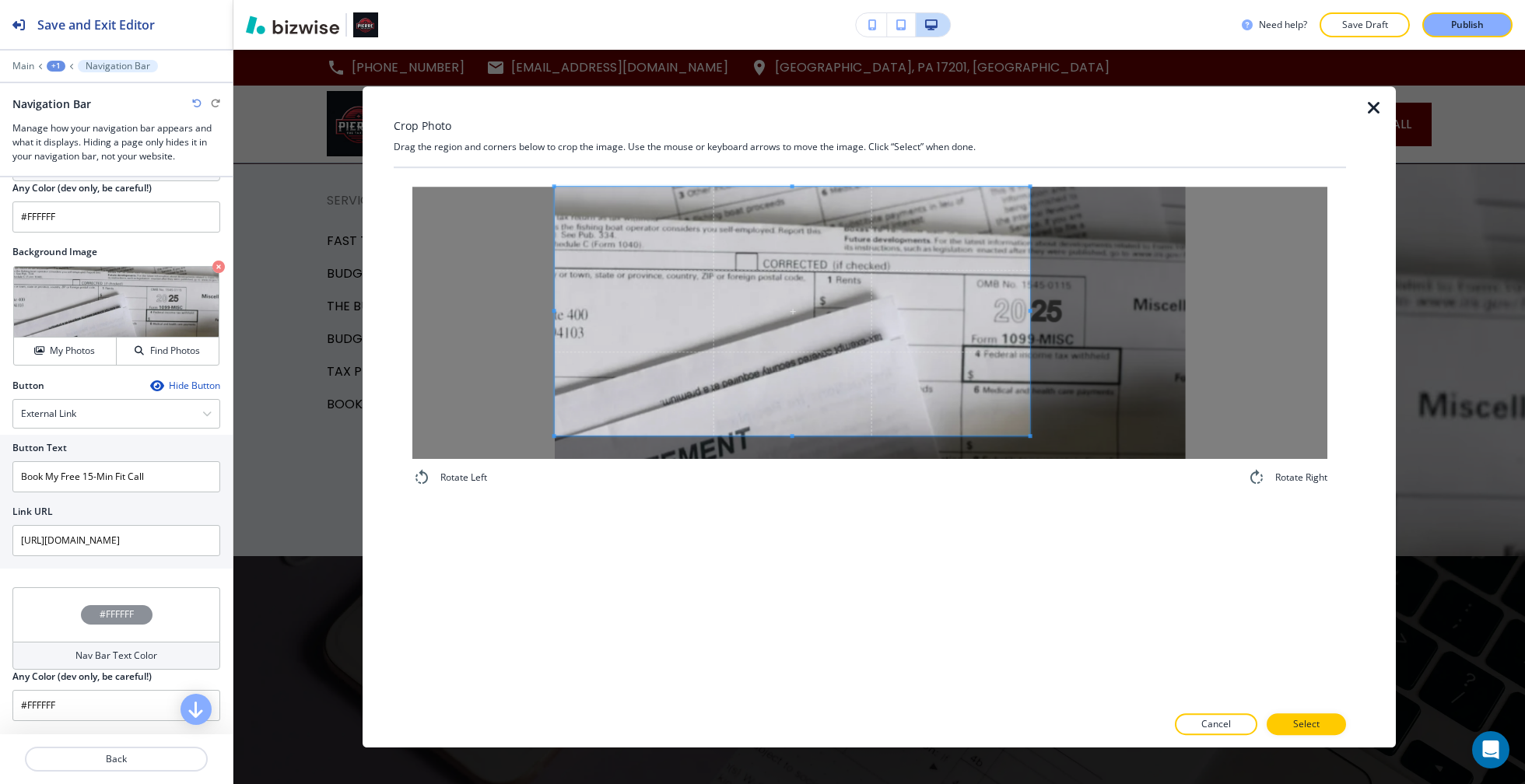
click at [1029, 169] on div "Rotate Left Rotate Right" at bounding box center [870, 337] width 952 height 338
click at [1033, 472] on div "Rotate Left Rotate Right" at bounding box center [870, 337] width 915 height 300
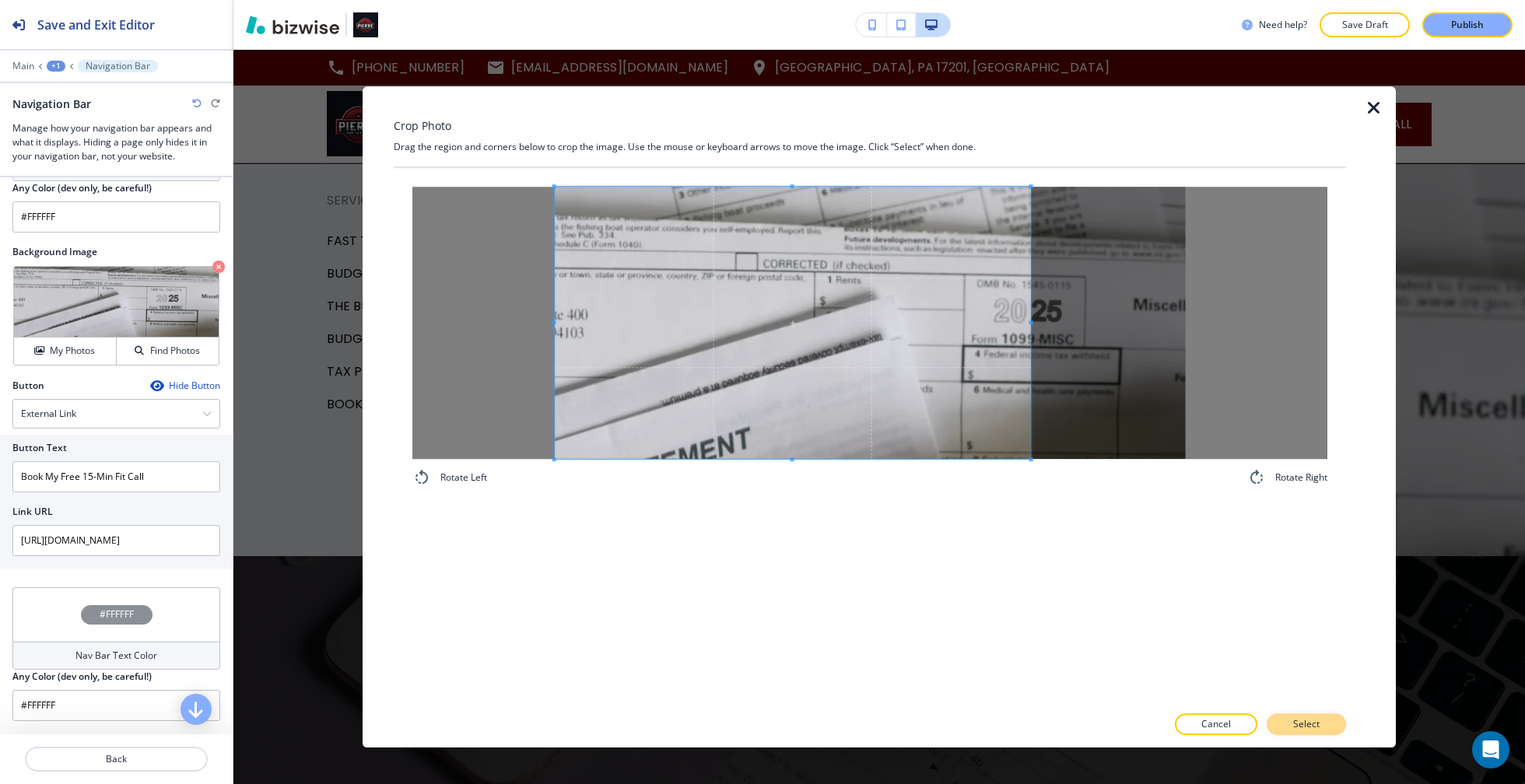
click at [1304, 720] on p "Select" at bounding box center [1306, 724] width 26 height 14
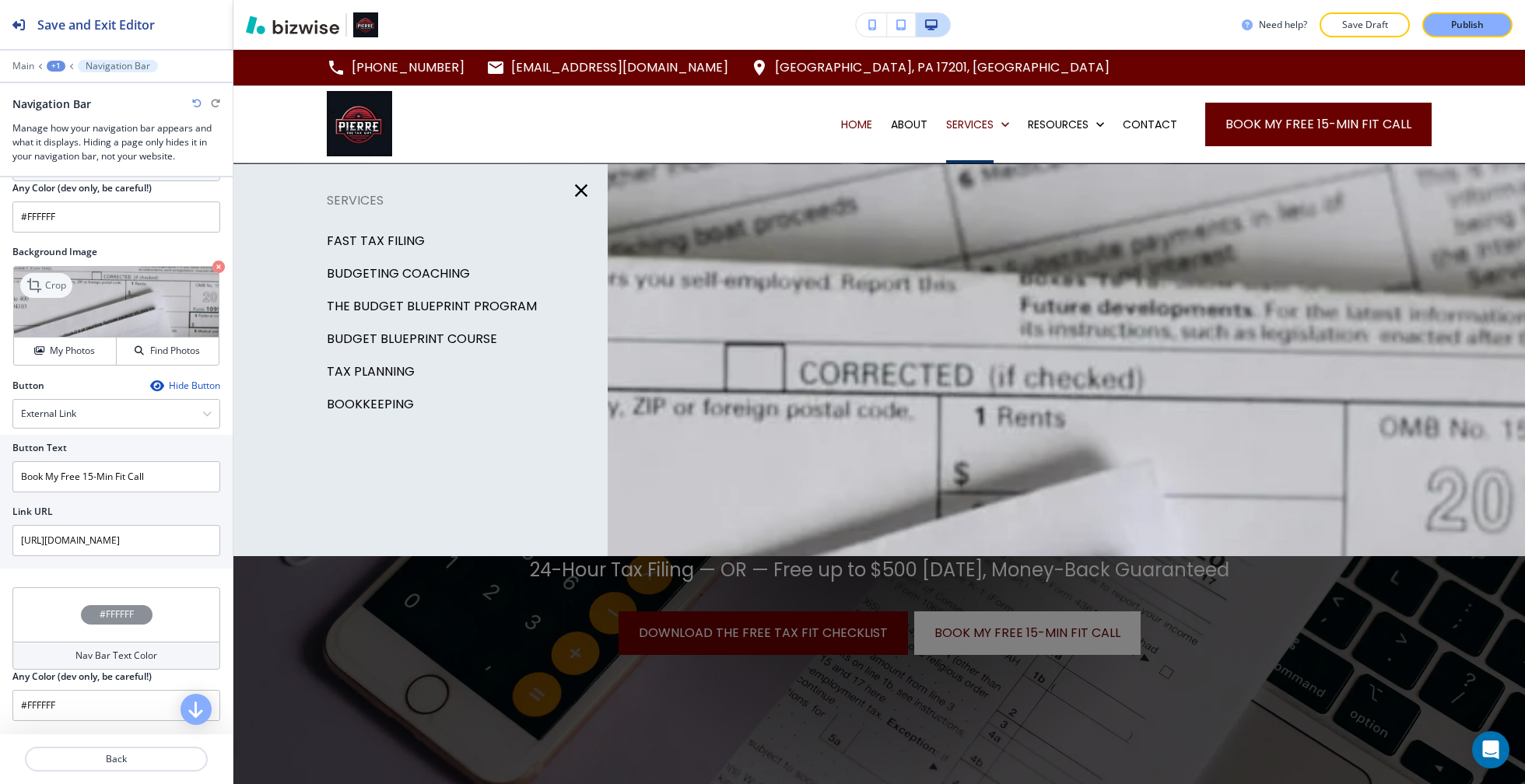
click at [48, 278] on p "Crop" at bounding box center [55, 285] width 21 height 14
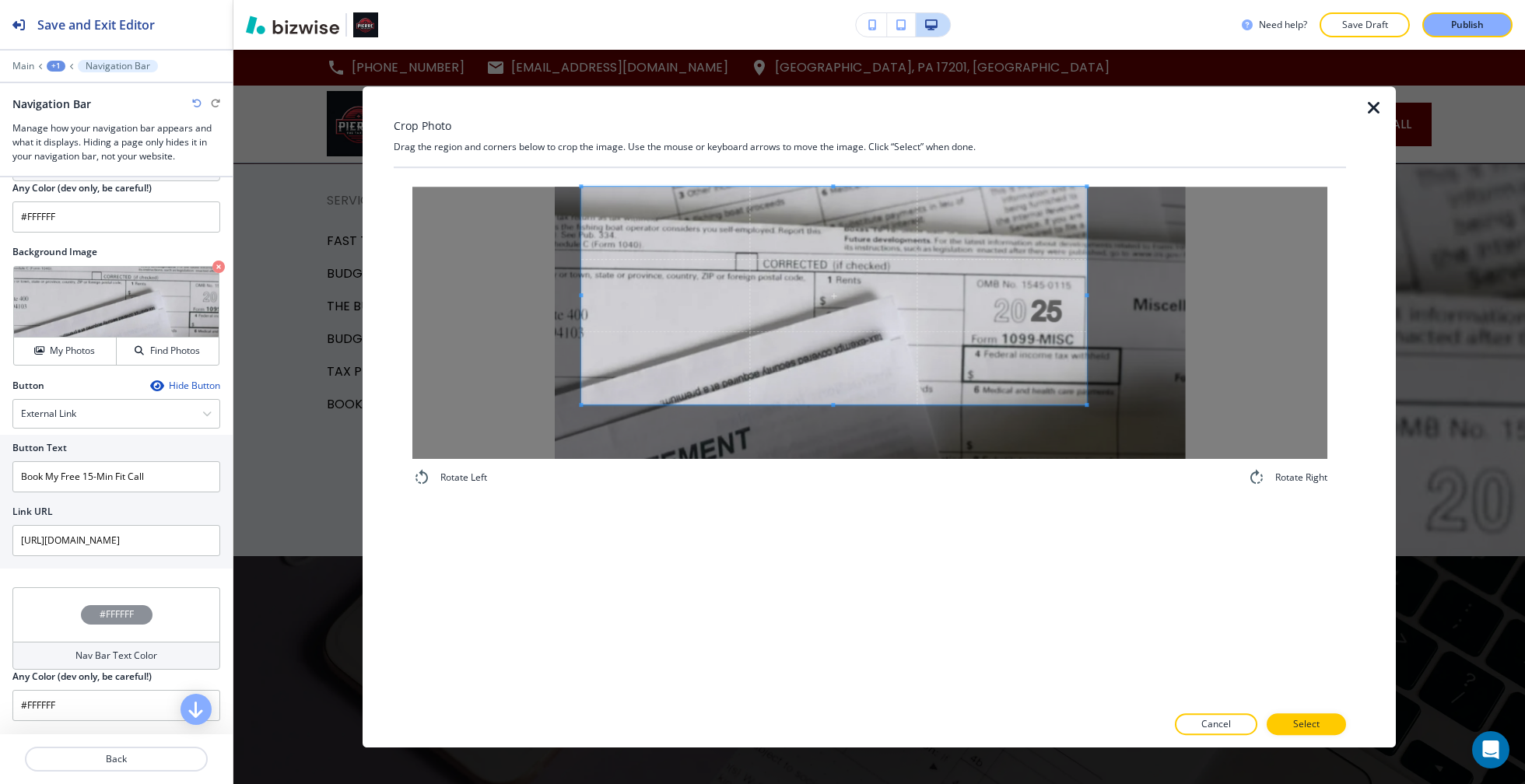
click at [765, 367] on span at bounding box center [833, 295] width 505 height 218
click at [1370, 115] on icon "button" at bounding box center [1374, 108] width 19 height 19
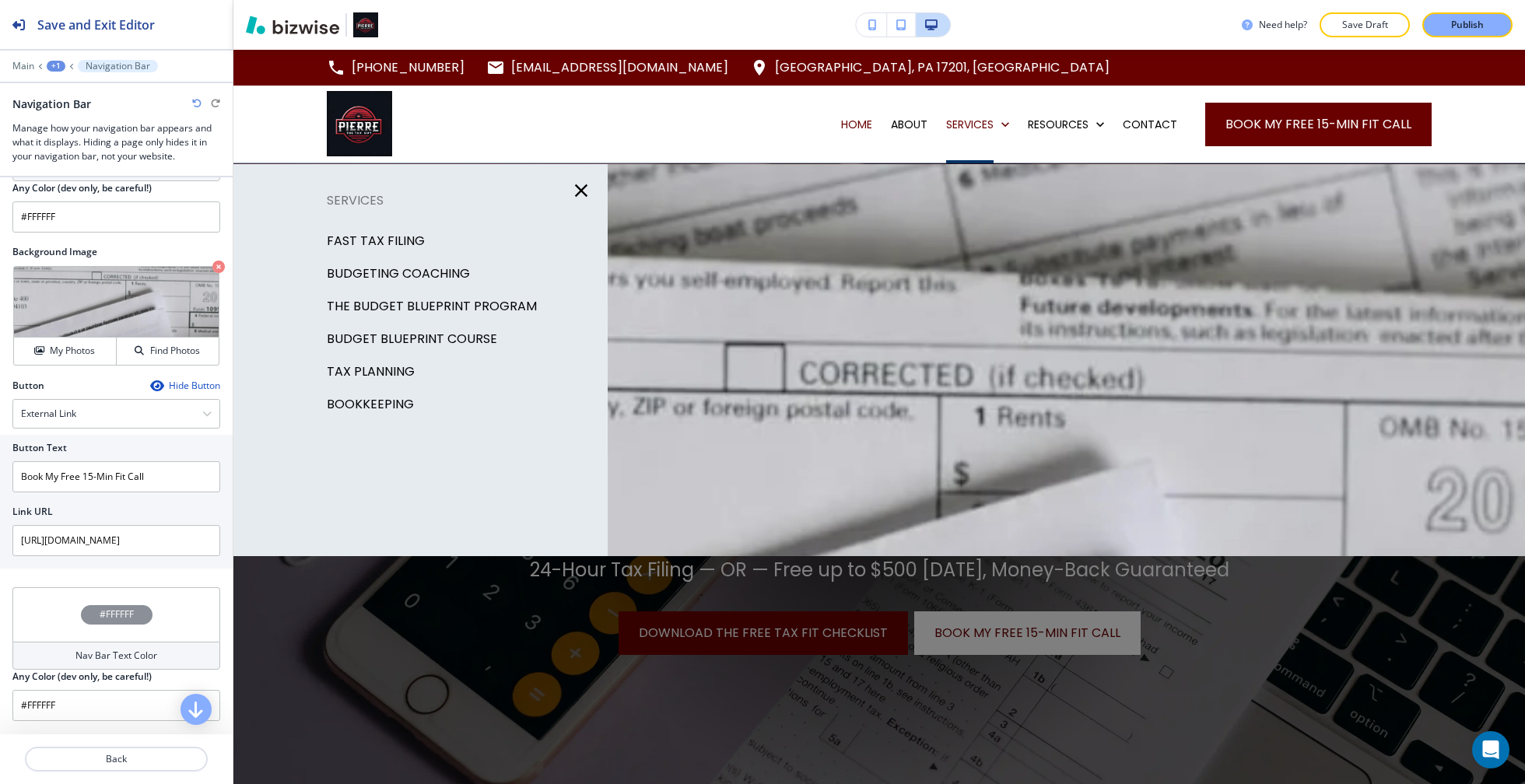
scroll to position [0, 0]
